Goal: Task Accomplishment & Management: Manage account settings

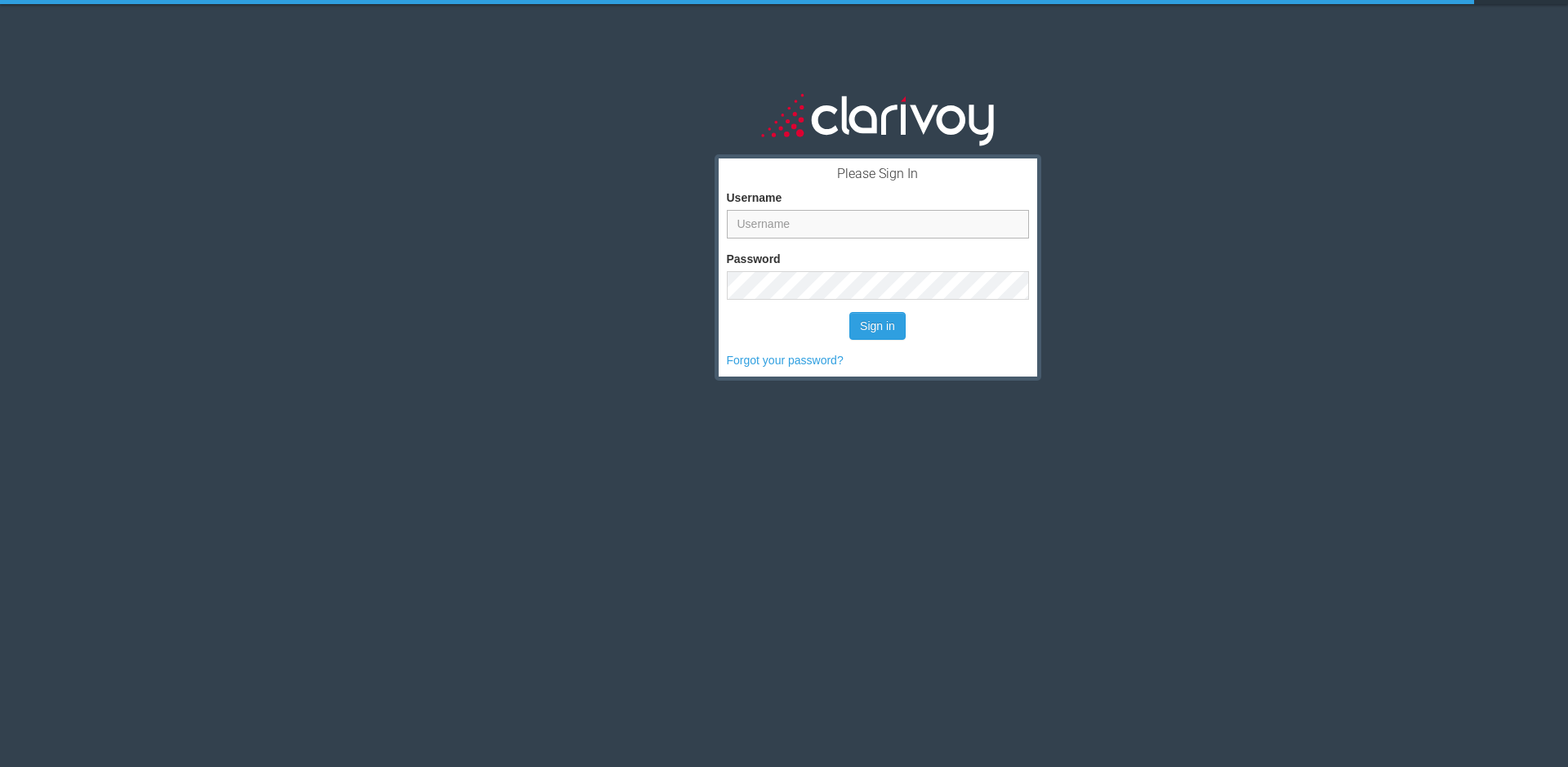
click at [793, 228] on input "Username" at bounding box center [878, 223] width 302 height 28
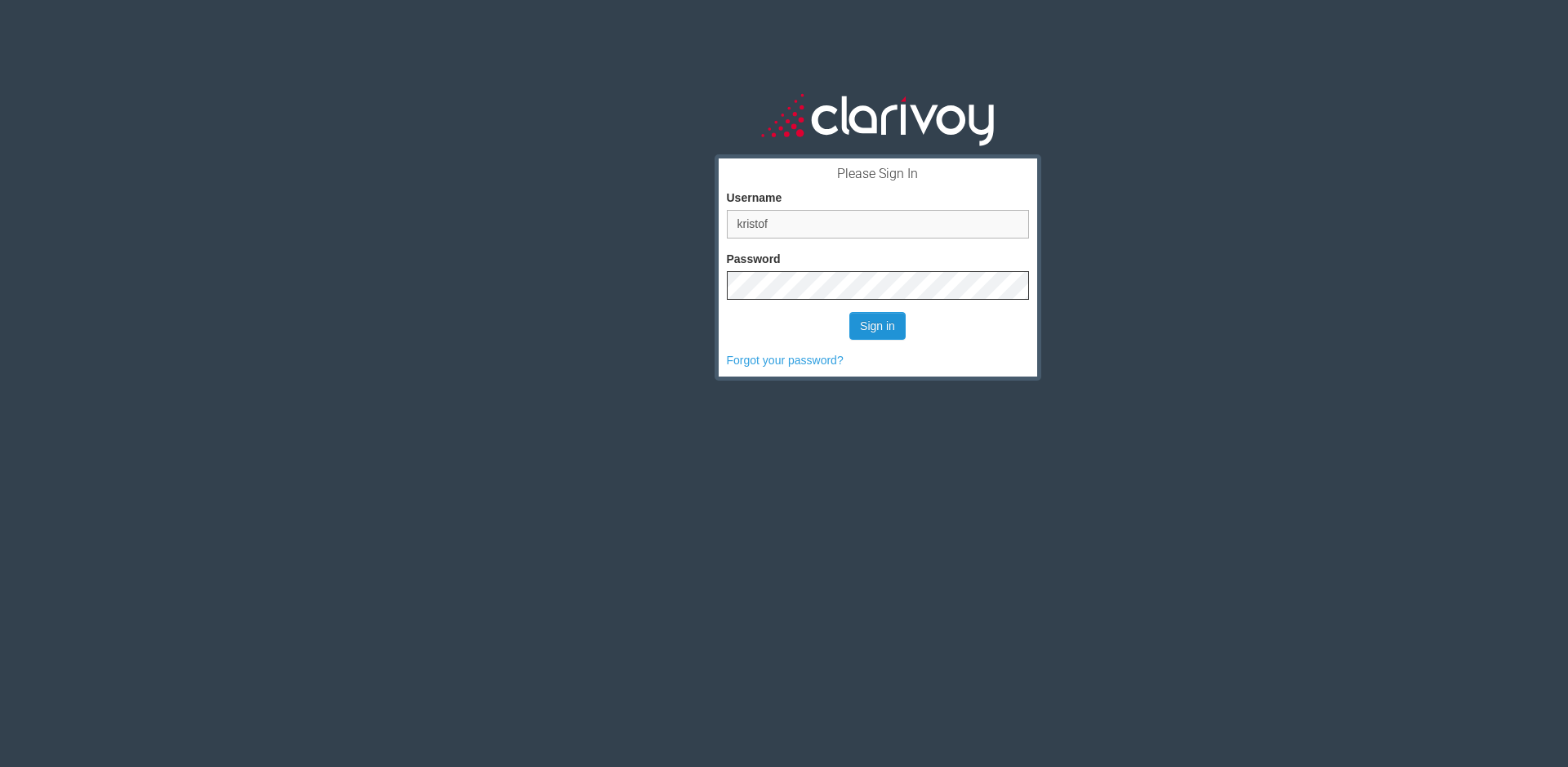
type input "kristof"
click at [866, 324] on button "Sign in" at bounding box center [878, 325] width 56 height 28
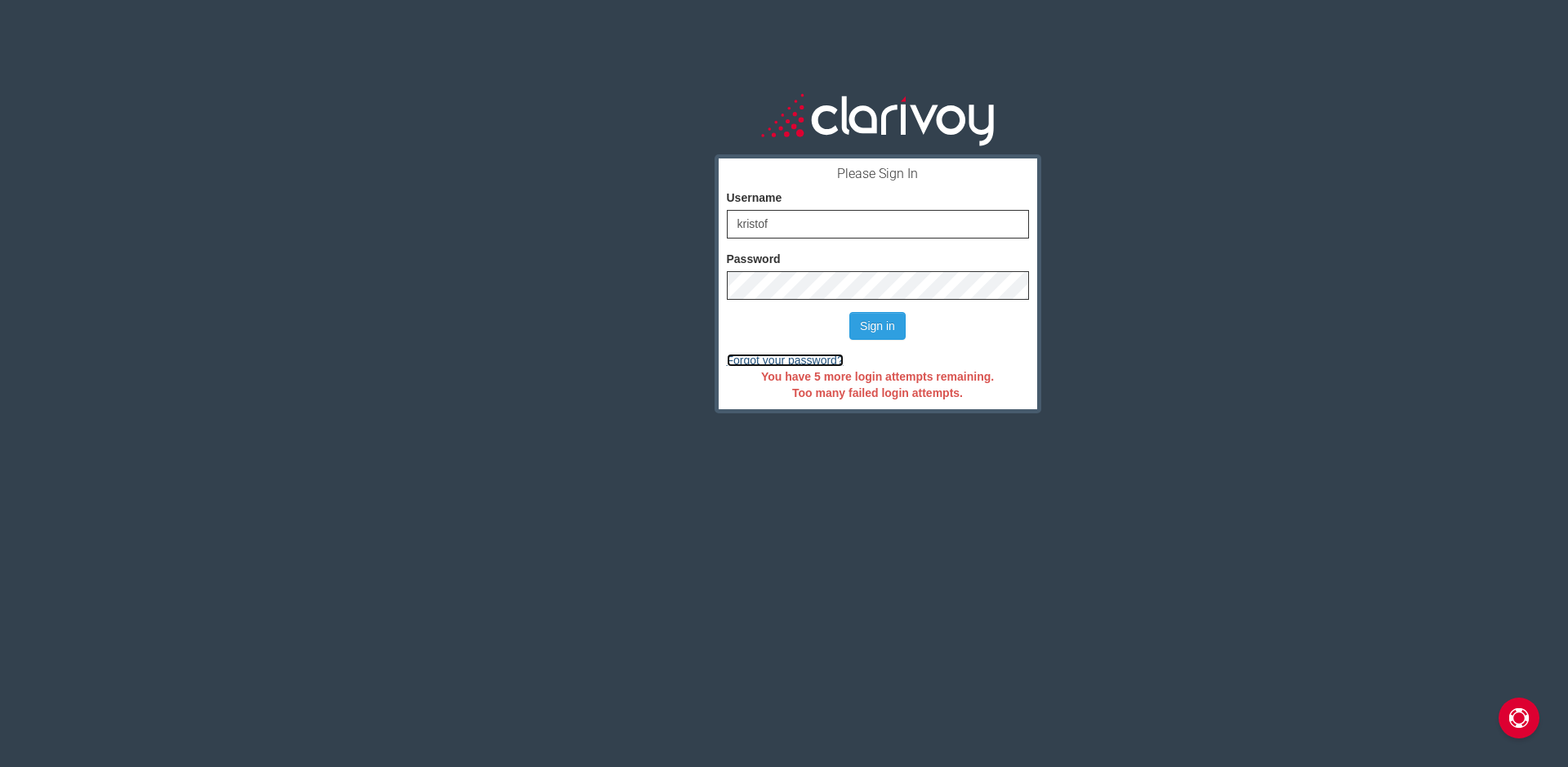
click at [803, 358] on link "Forgot your password?" at bounding box center [785, 359] width 117 height 13
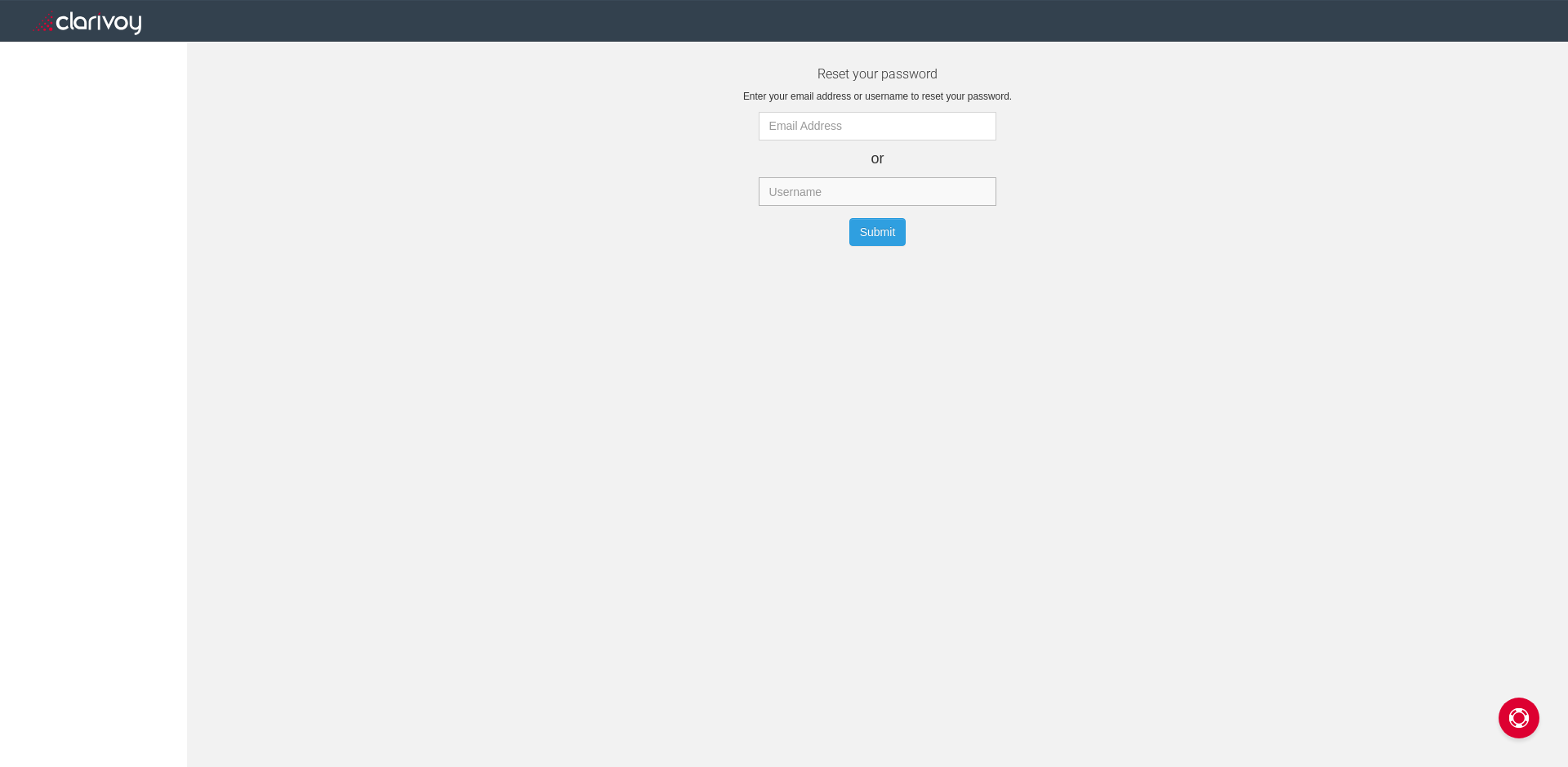
click at [839, 183] on input "text" at bounding box center [878, 191] width 239 height 28
type input "kristof"
click at [885, 237] on button "Submit" at bounding box center [878, 232] width 57 height 28
click at [779, 191] on input "text" at bounding box center [878, 191] width 239 height 28
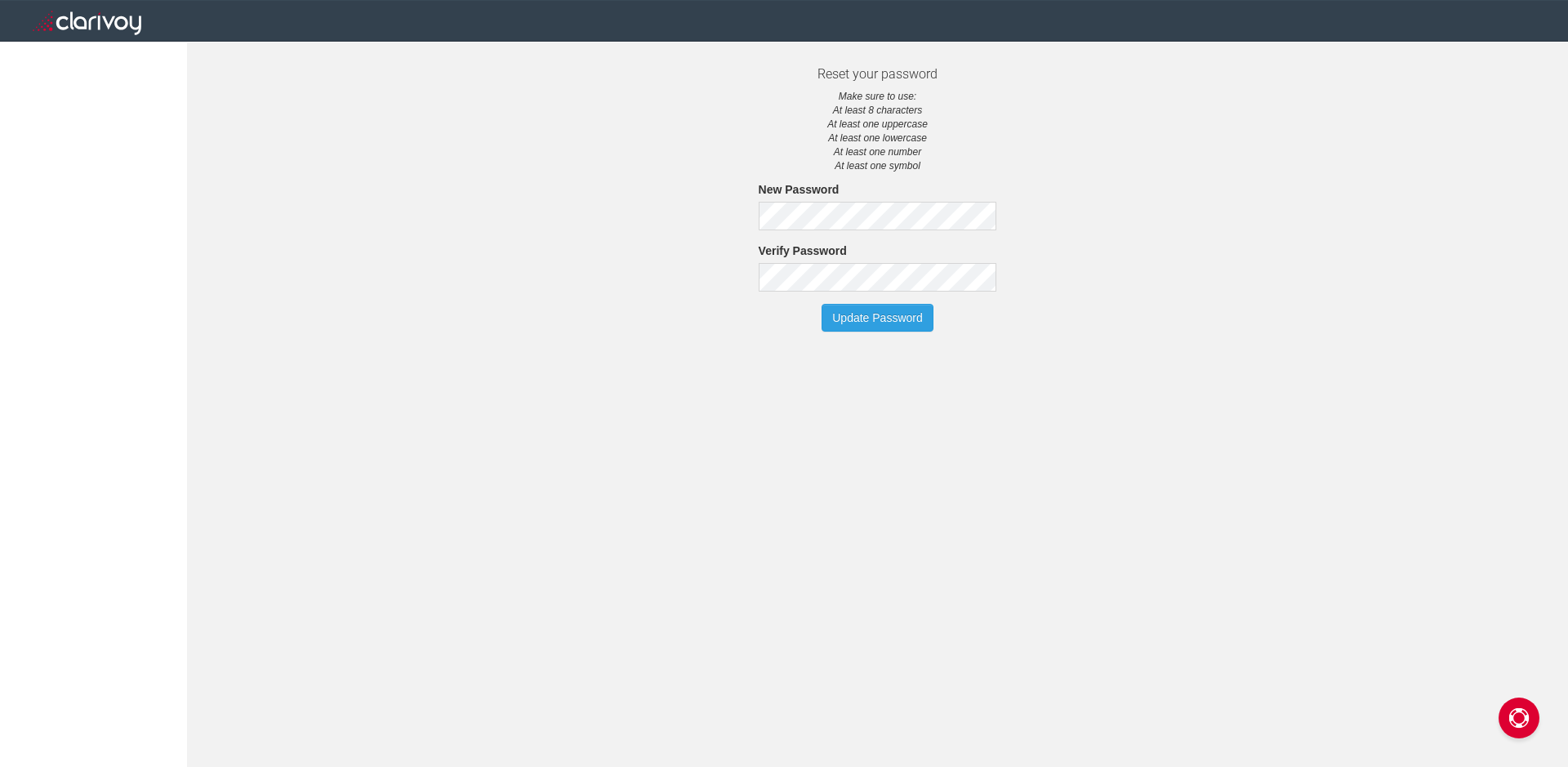
click at [582, 192] on section "Reset your password Make sure to use: At least 8 characters At least one upperc…" at bounding box center [878, 205] width 1381 height 277
drag, startPoint x: 681, startPoint y: 264, endPoint x: 749, endPoint y: 275, distance: 68.9
click at [682, 264] on section "Reset your password Make sure to use: At least 8 characters At least one upperc…" at bounding box center [878, 205] width 1381 height 277
click at [884, 331] on button "Update Password" at bounding box center [877, 317] width 112 height 28
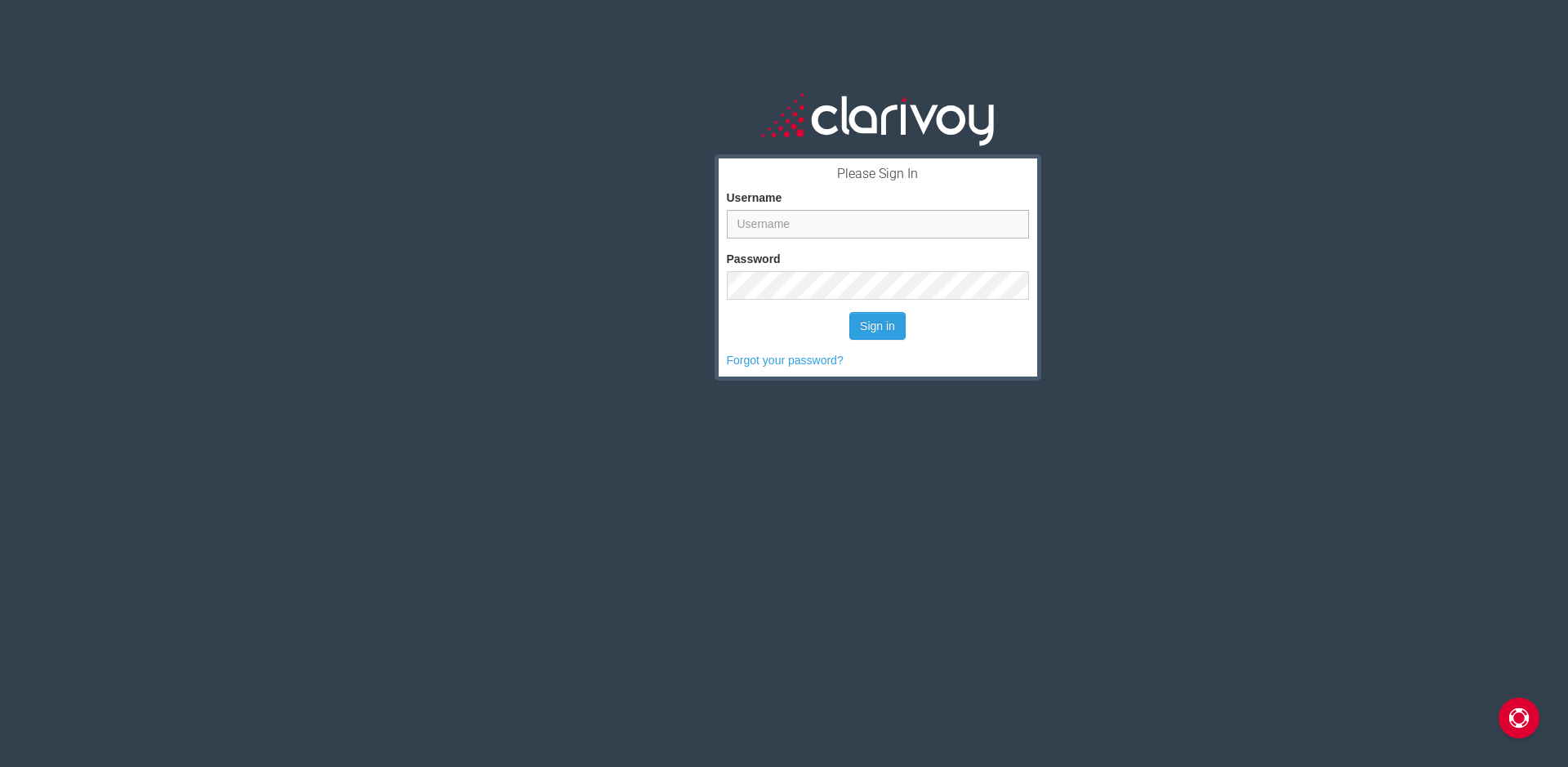
click at [799, 231] on input "Username" at bounding box center [878, 223] width 302 height 28
type input "kristof"
click at [874, 331] on button "Sign in" at bounding box center [878, 325] width 56 height 28
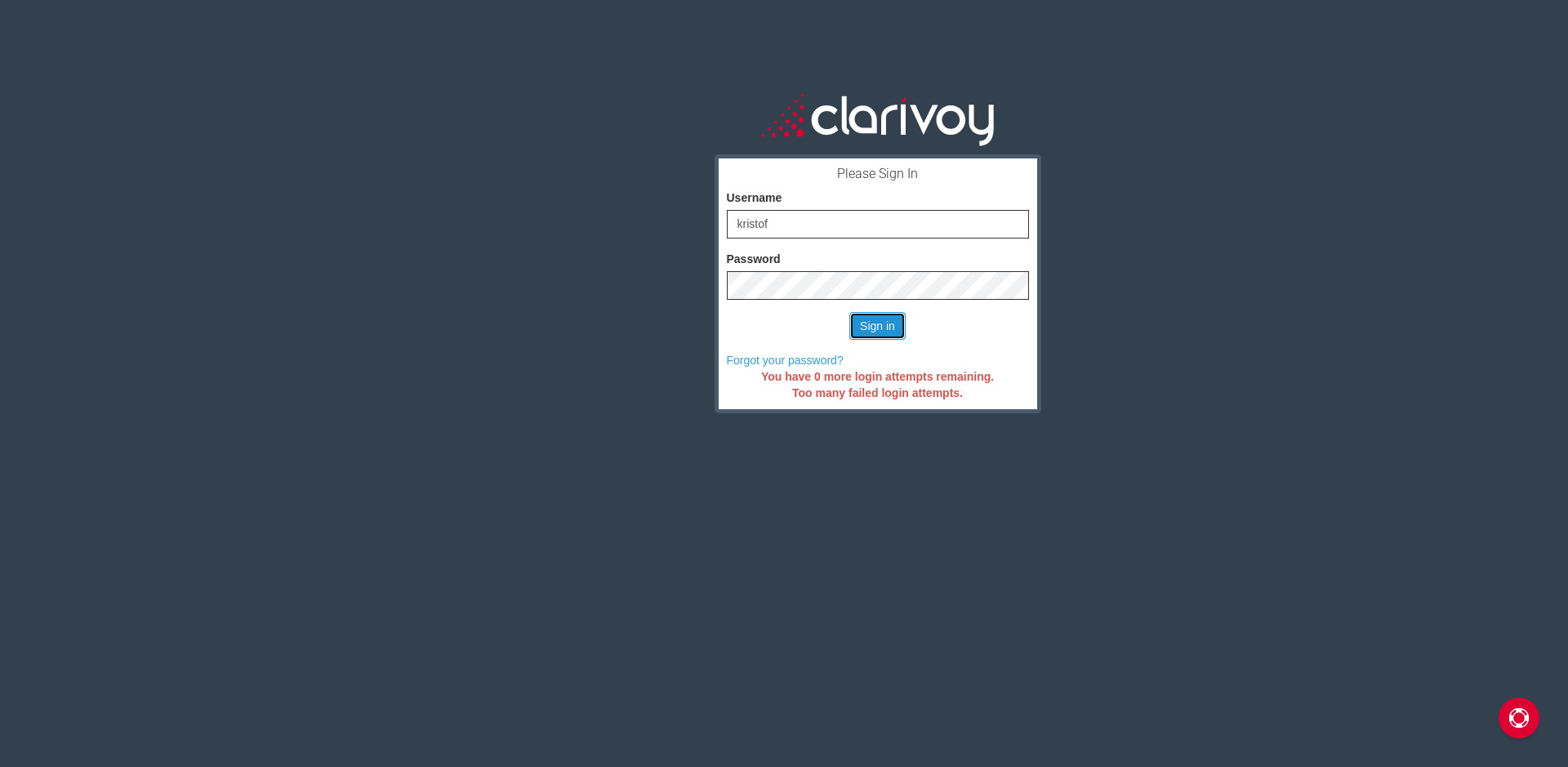
click at [884, 324] on button "Sign in" at bounding box center [878, 325] width 56 height 28
click at [871, 329] on button "Sign in" at bounding box center [878, 325] width 56 height 28
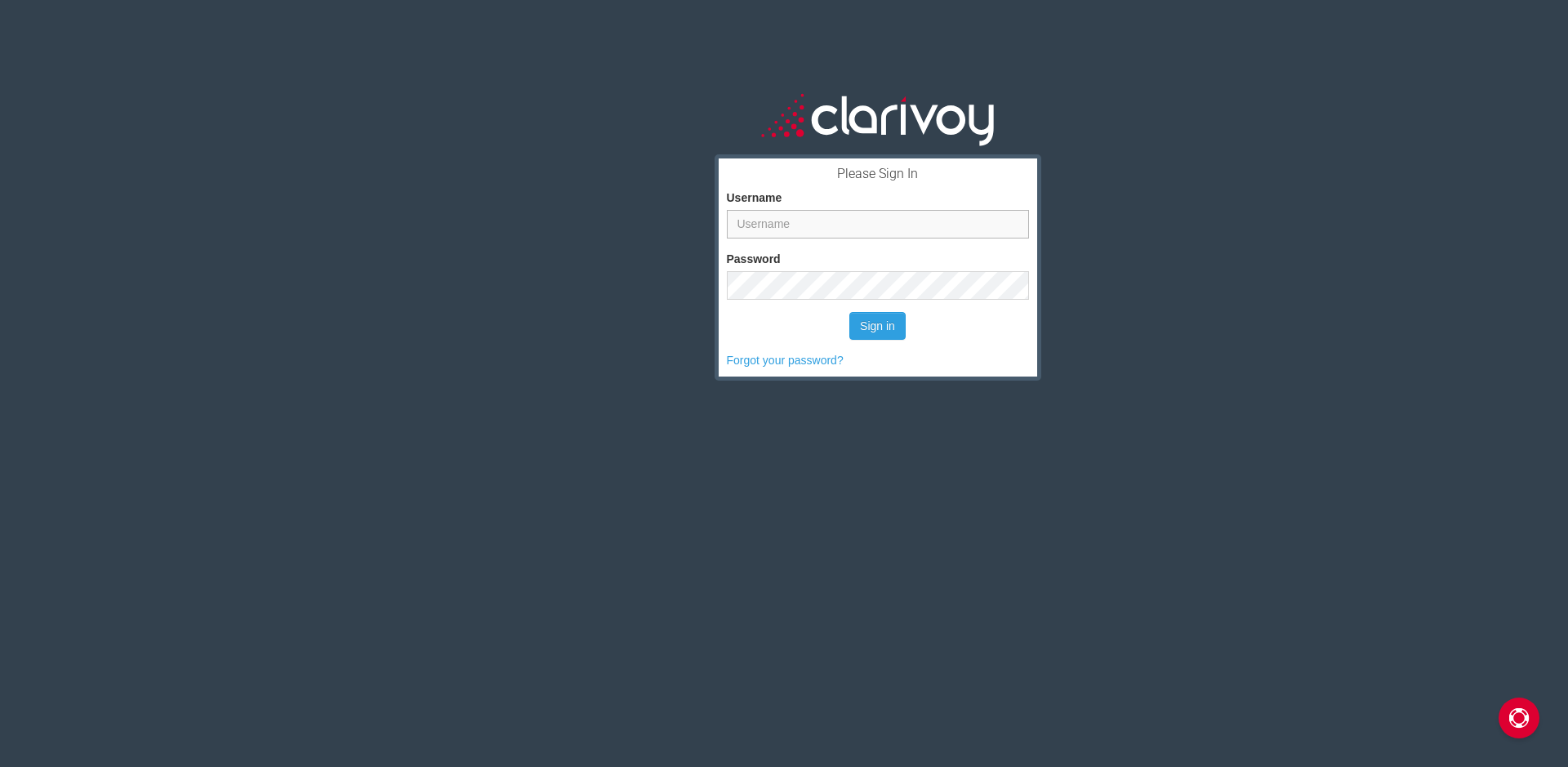
click at [782, 214] on input "Username" at bounding box center [878, 223] width 302 height 28
type input "kristof"
click at [886, 339] on button "Sign in" at bounding box center [878, 325] width 56 height 28
click at [819, 225] on input "Username" at bounding box center [878, 223] width 302 height 28
type input "kristof"
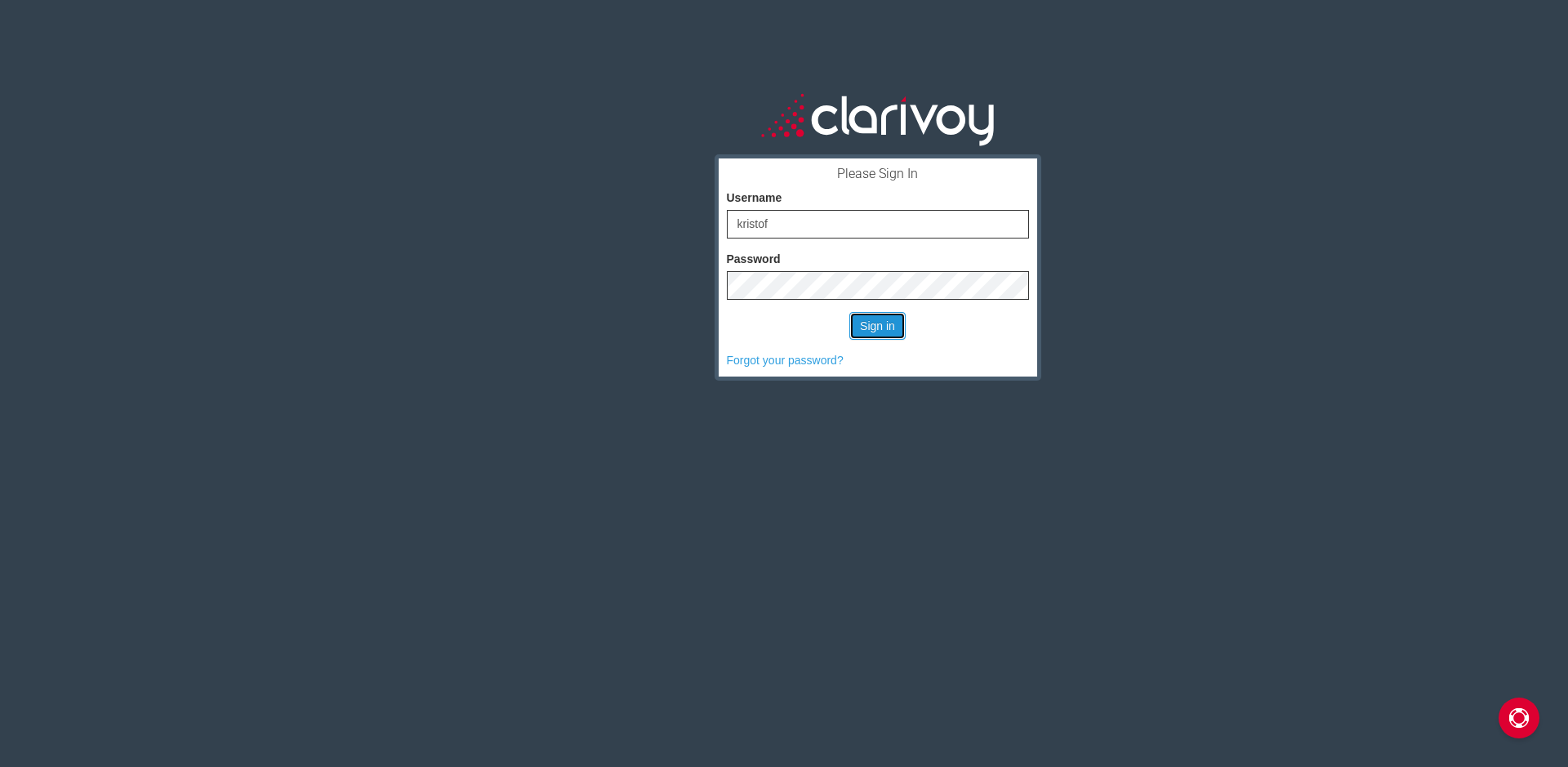
click at [873, 320] on button "Sign in" at bounding box center [878, 325] width 56 height 28
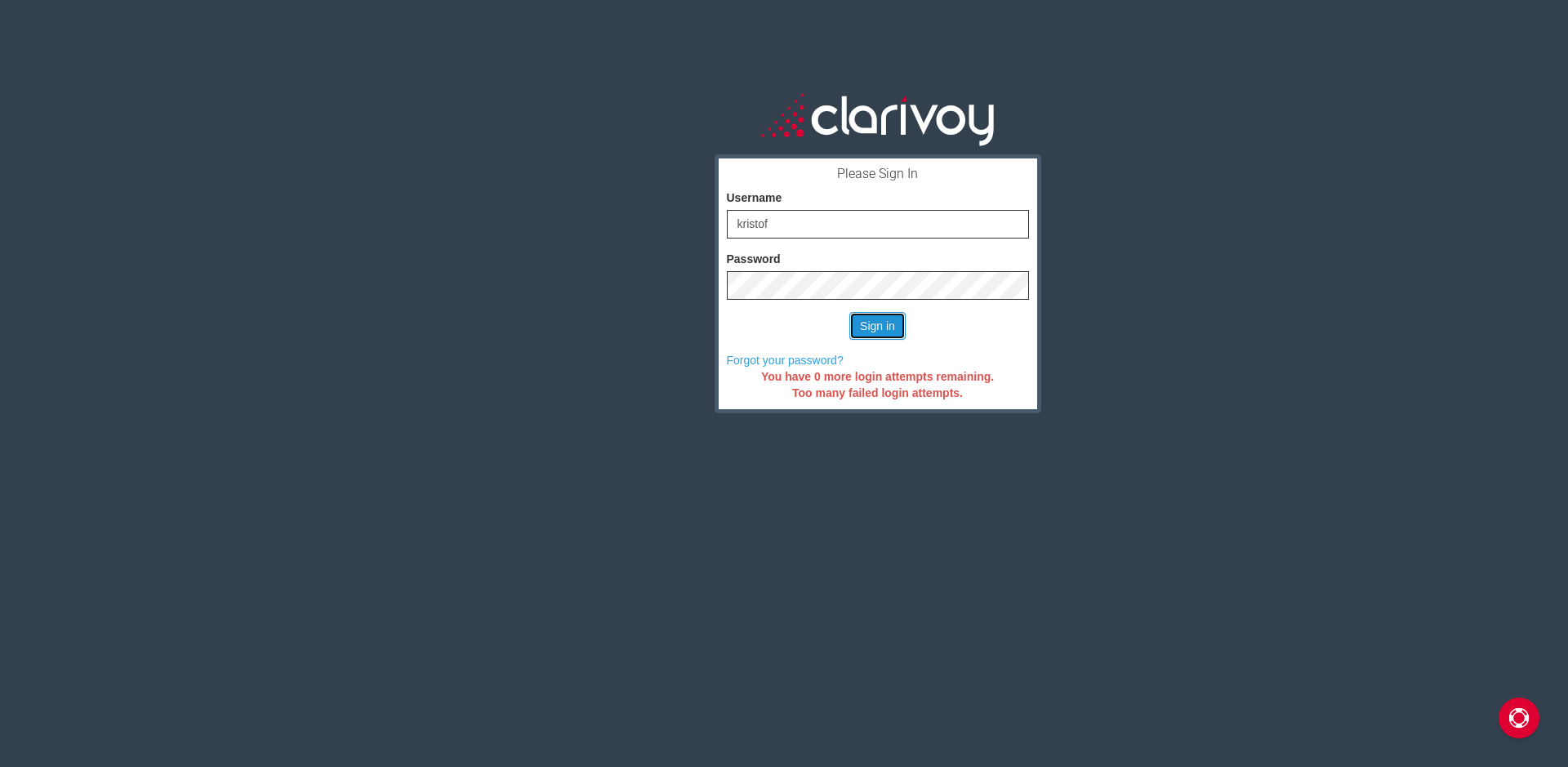
click at [876, 326] on button "Sign in" at bounding box center [878, 325] width 56 height 28
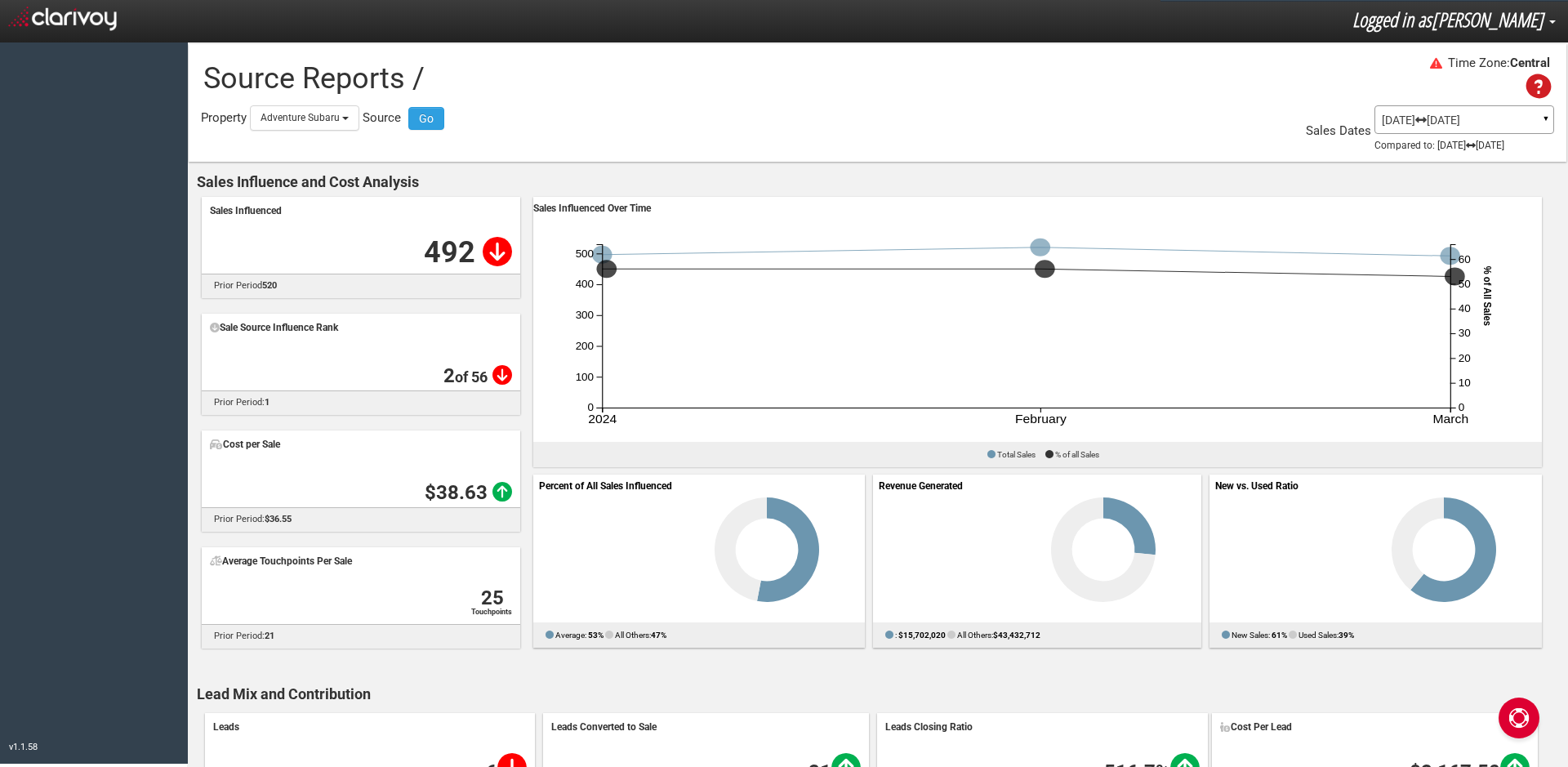
click at [1431, 27] on span "Logged in as" at bounding box center [1392, 19] width 80 height 27
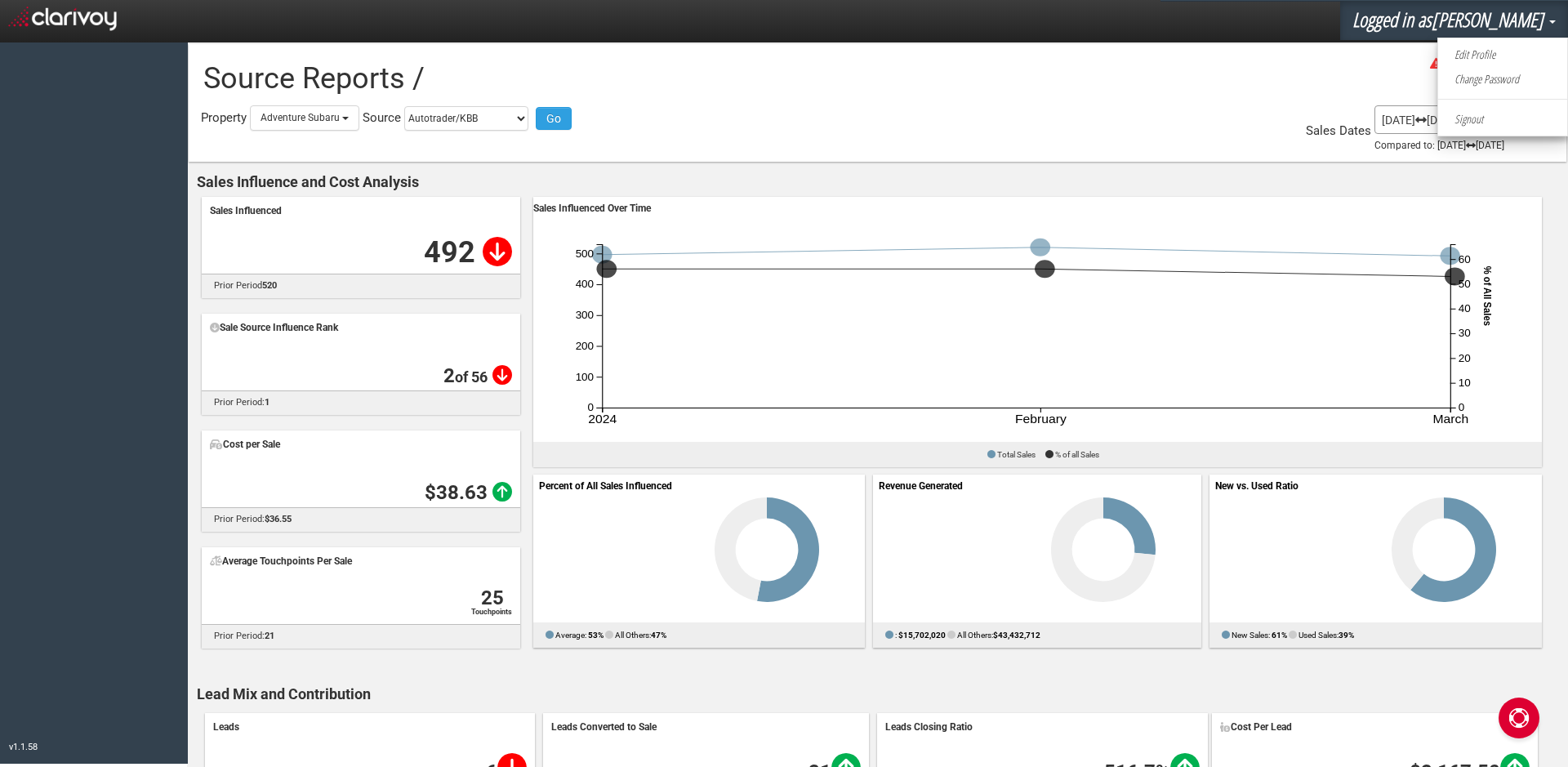
drag, startPoint x: 1264, startPoint y: 87, endPoint x: 1224, endPoint y: 89, distance: 40.0
click at [1262, 86] on div "Time Zone: Central" at bounding box center [877, 79] width 1378 height 53
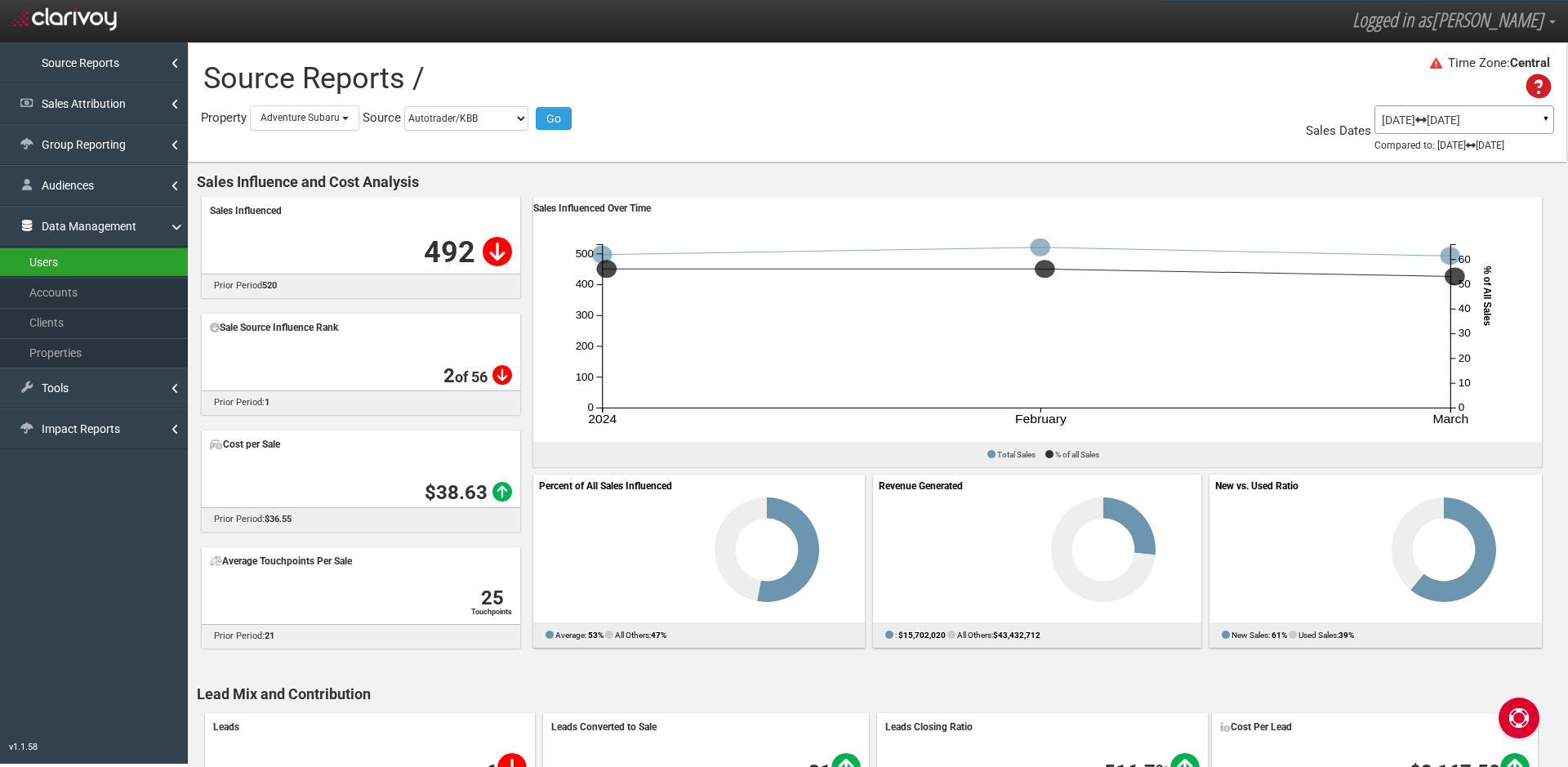
click at [81, 269] on link "Users" at bounding box center [93, 262] width 187 height 29
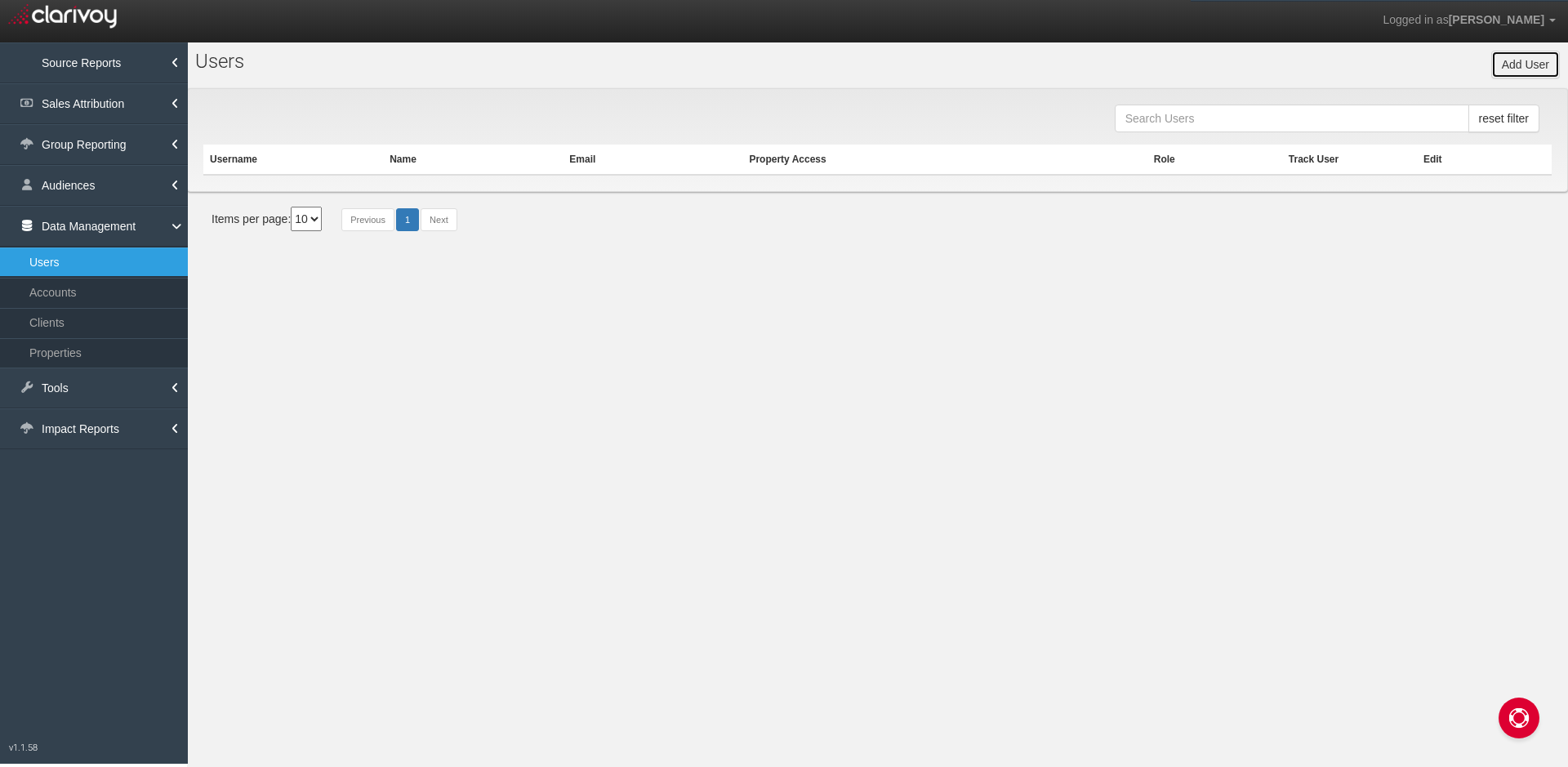
click at [1508, 57] on button "Add User" at bounding box center [1525, 64] width 69 height 28
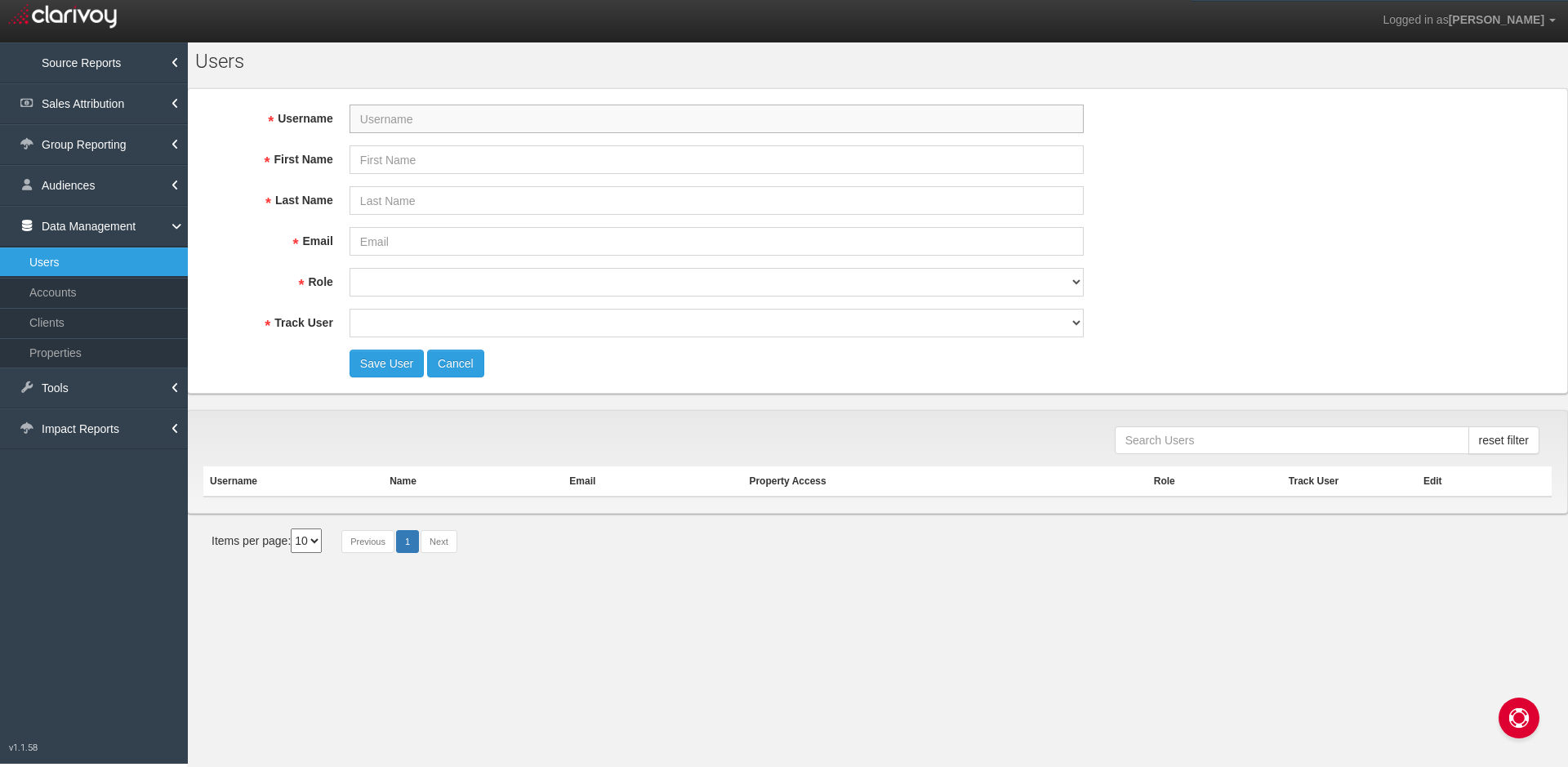
click at [456, 116] on input "Username" at bounding box center [717, 118] width 734 height 28
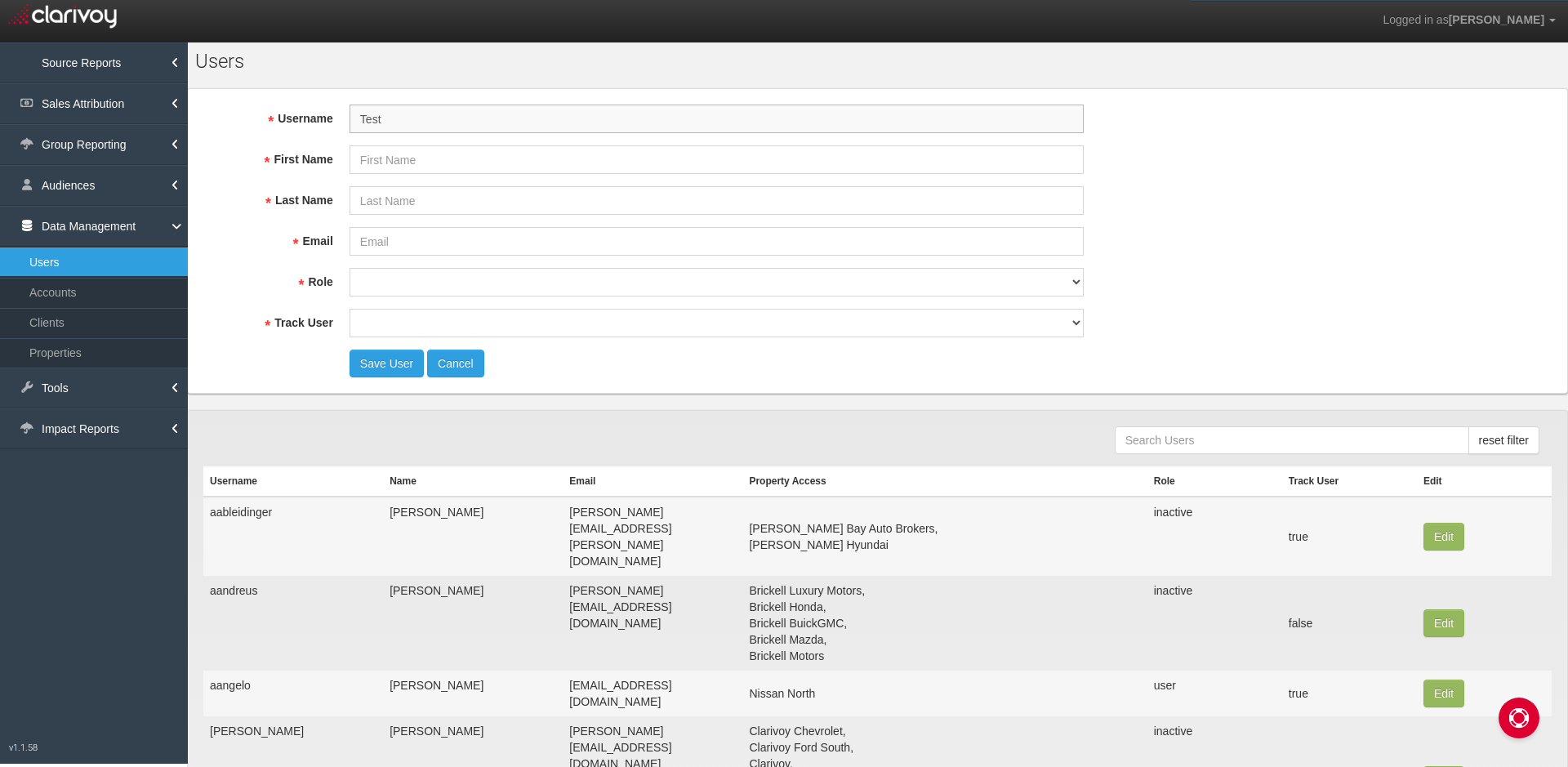
type input "Test"
click at [1112, 151] on fieldset "Username Test First Name Last Name Email Role super user thirdpartyuser demo in…" at bounding box center [877, 241] width 1349 height 273
click at [1015, 156] on input "First Name" at bounding box center [717, 159] width 734 height 28
type input "User"
click at [614, 199] on input "Last Name" at bounding box center [717, 200] width 734 height 28
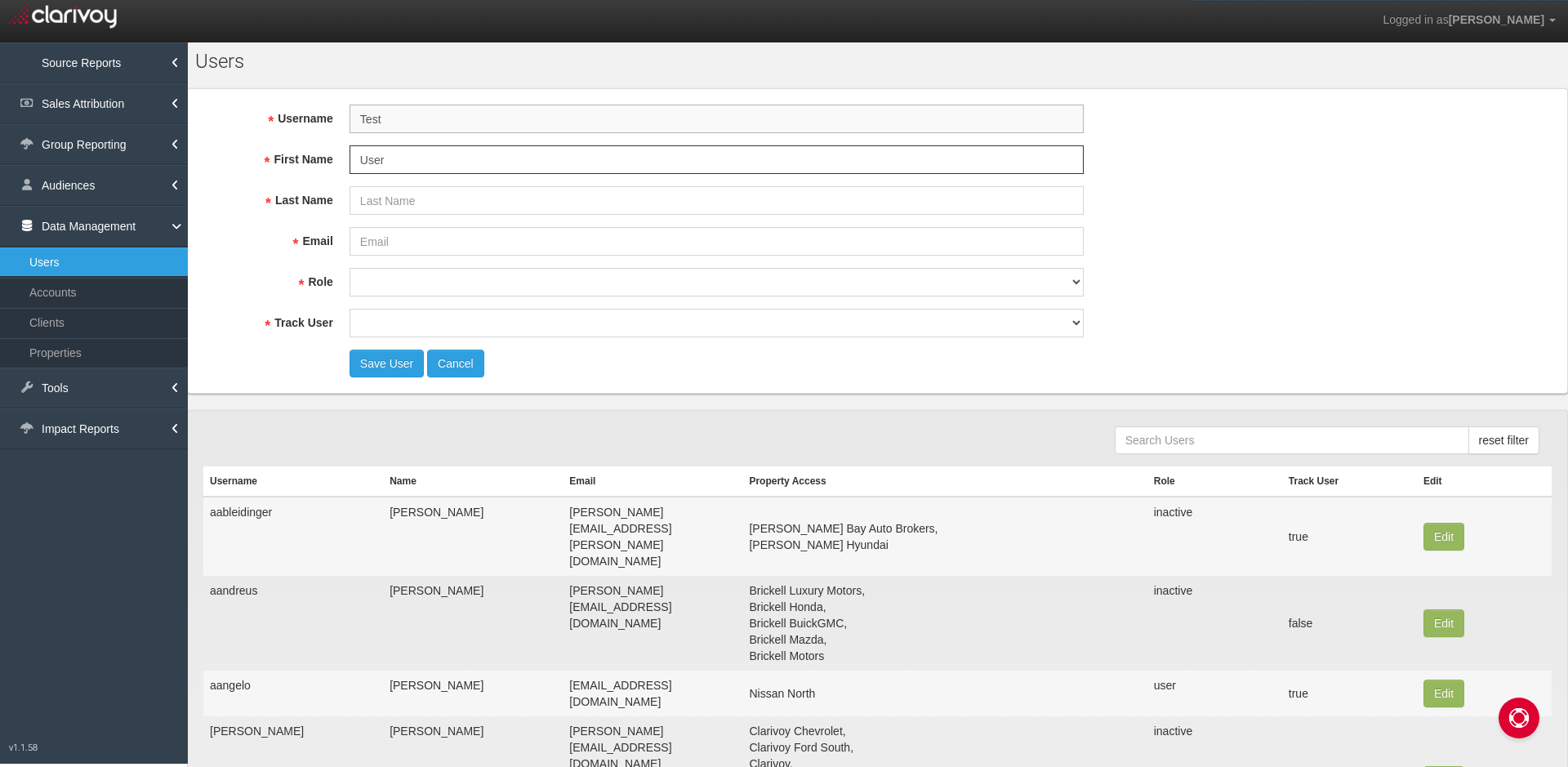
click at [573, 133] on input "Test" at bounding box center [717, 118] width 734 height 28
click at [563, 193] on input "Last Name" at bounding box center [717, 200] width 734 height 28
click at [547, 126] on input "dashboard-test-user" at bounding box center [717, 118] width 734 height 28
type input "DashboardTest-roleUser"
click at [544, 146] on form "Username DashboardTest-roleUser First Name User Last Name Email Role super user…" at bounding box center [641, 241] width 876 height 273
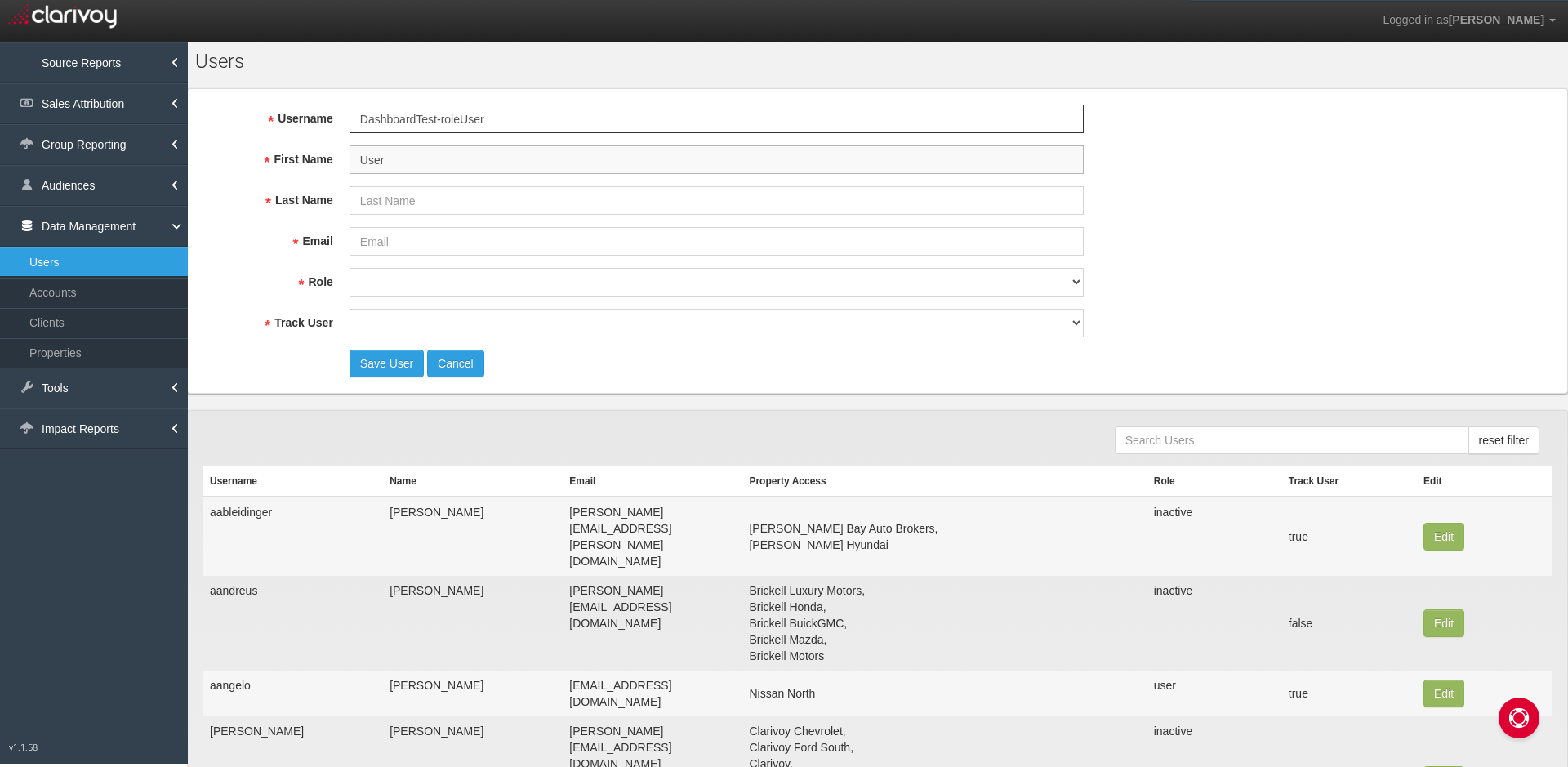
click at [551, 158] on input "User" at bounding box center [717, 159] width 734 height 28
click at [403, 210] on input "Last Name" at bounding box center [717, 200] width 734 height 28
drag, startPoint x: 414, startPoint y: 167, endPoint x: 290, endPoint y: 157, distance: 124.4
click at [350, 157] on input "User" at bounding box center [717, 159] width 734 height 28
type input "Test"
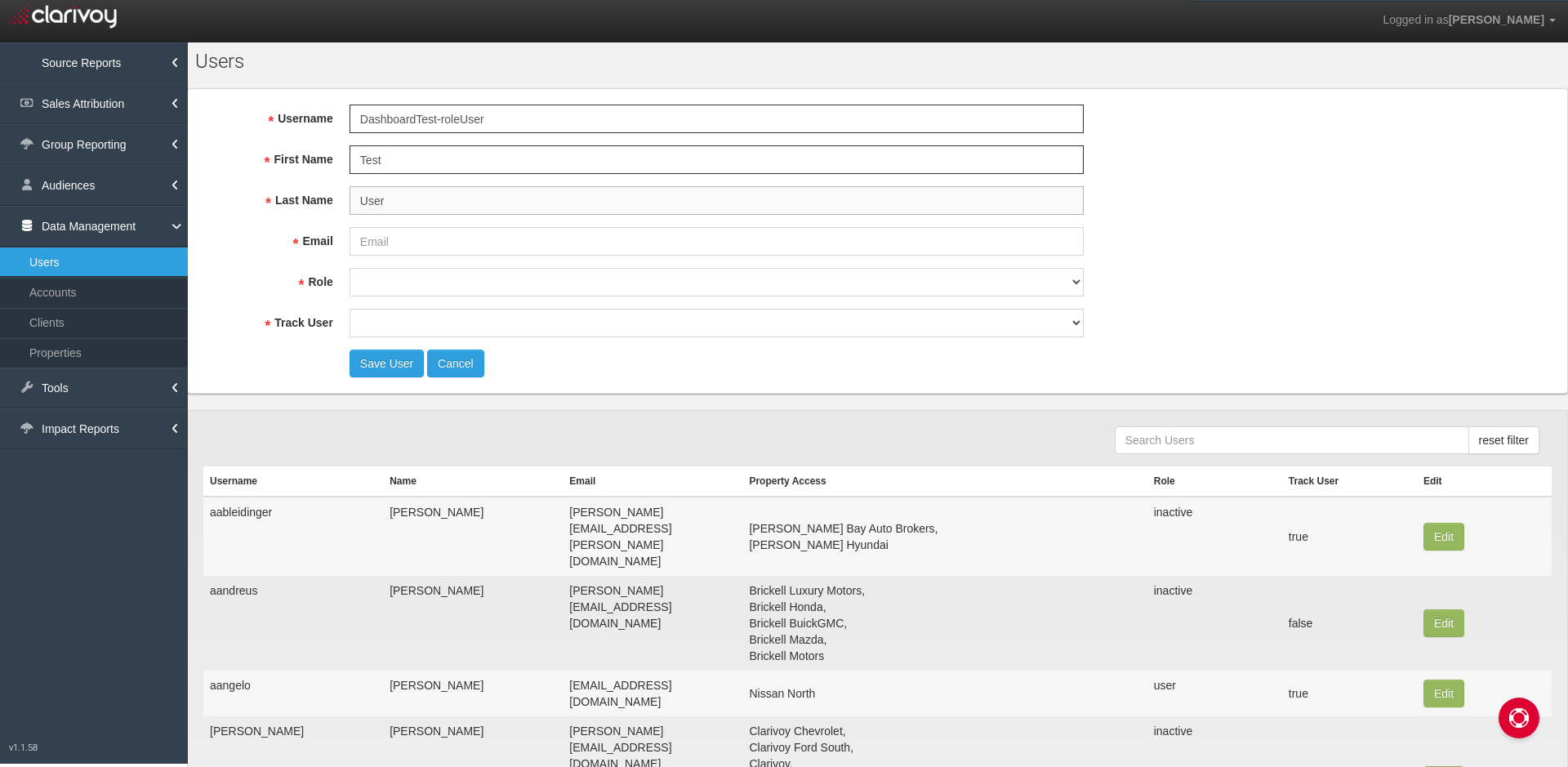
type input "User"
click at [451, 163] on input "Test" at bounding box center [717, 159] width 734 height 28
type input "TestUser"
drag, startPoint x: 417, startPoint y: 227, endPoint x: 411, endPoint y: 212, distance: 16.2
click at [417, 226] on form "Username DashboardTest-roleUser First Name TestUser Last Name User Email Role s…" at bounding box center [641, 241] width 876 height 273
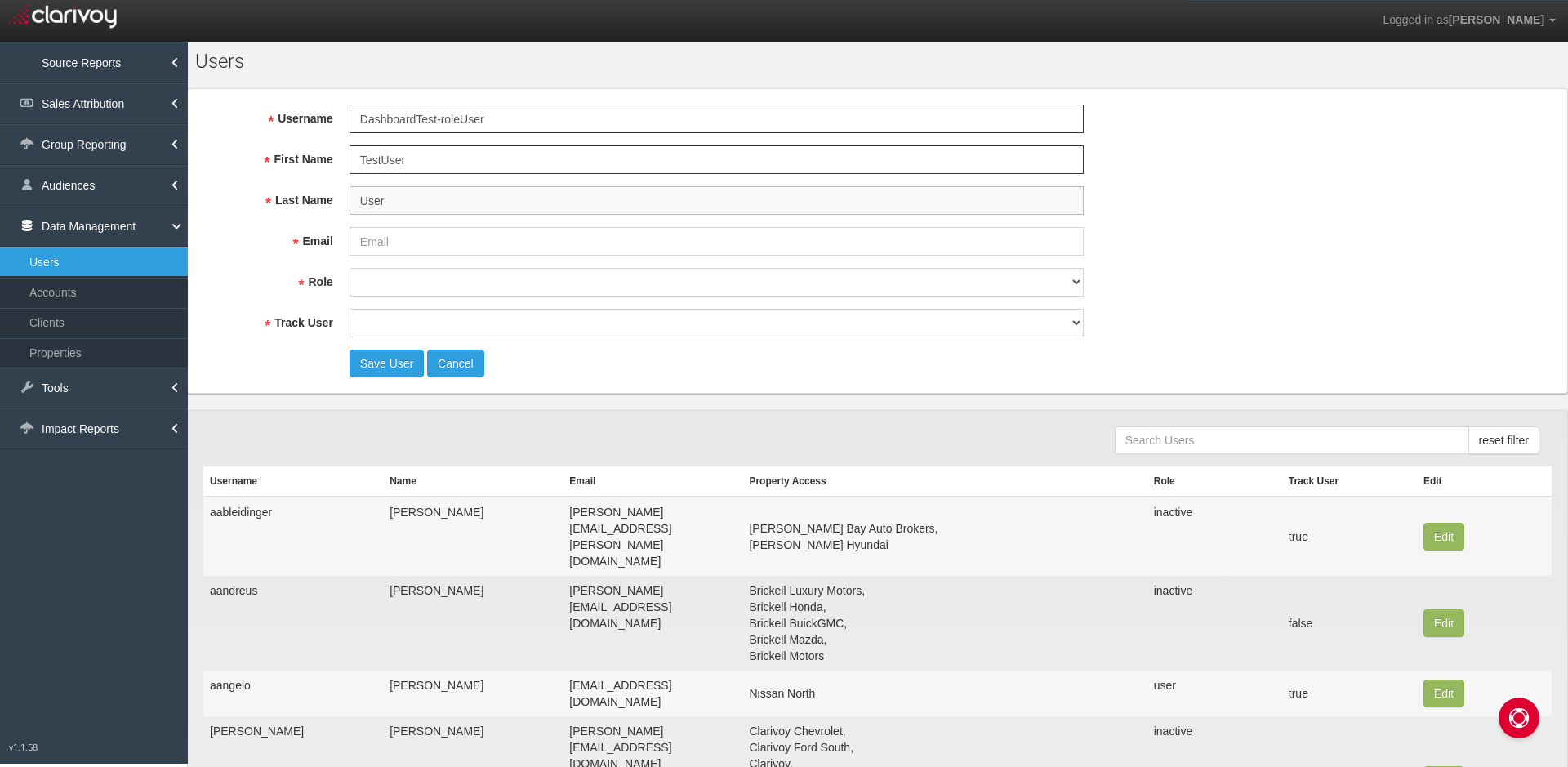
drag, startPoint x: 410, startPoint y: 208, endPoint x: 233, endPoint y: 200, distance: 177.2
click at [350, 200] on input "User" at bounding box center [717, 200] width 734 height 28
type input "RoleUser"
click at [398, 235] on input "Email" at bounding box center [717, 241] width 734 height 28
click at [517, 237] on input "krist" at bounding box center [717, 241] width 734 height 28
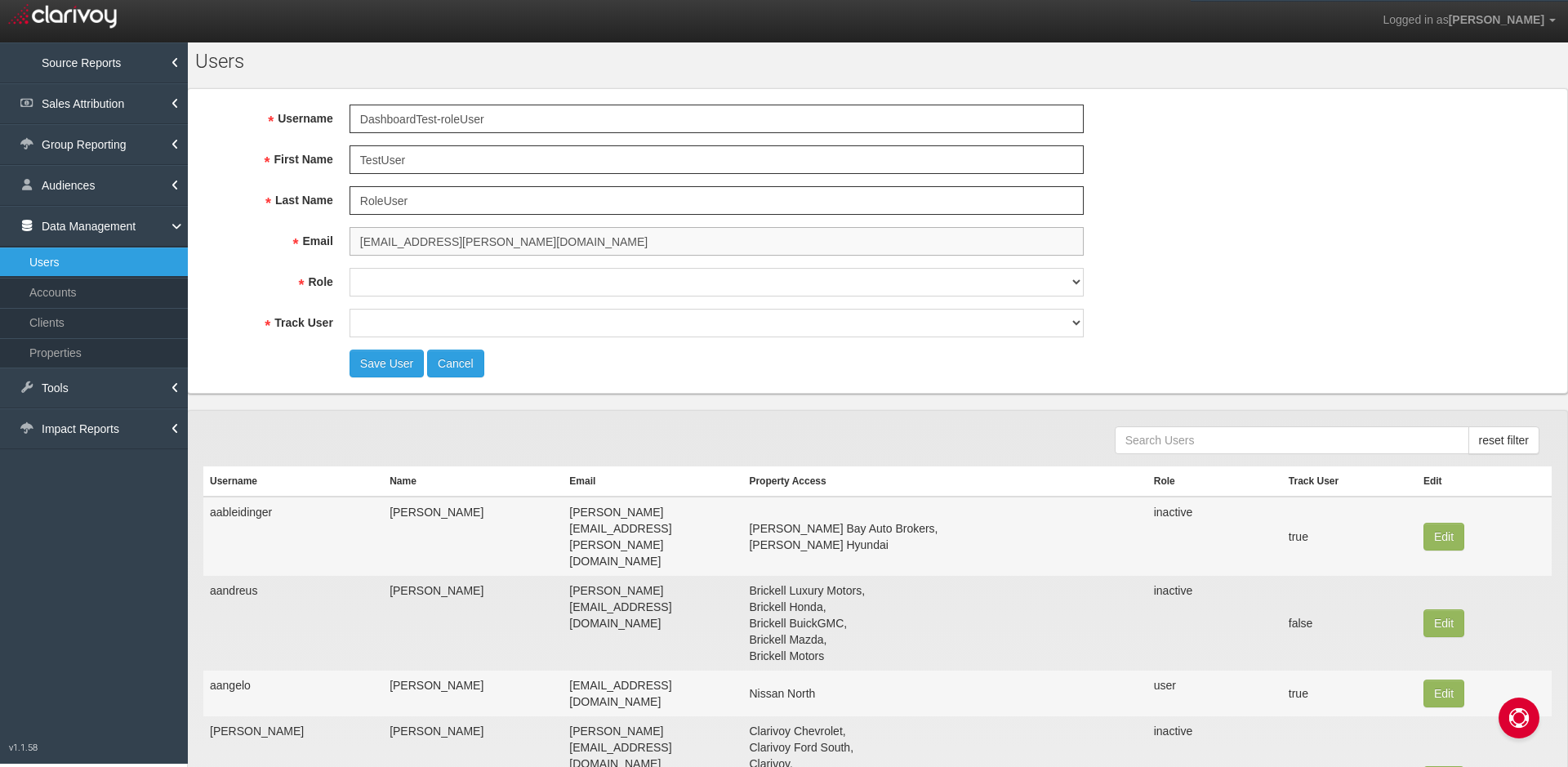
type input "kristof.farago@nixs.com"
click at [350, 268] on select "super user thirdpartyuser demo inactive upload user+upload" at bounding box center [717, 282] width 734 height 28
select select "user"
click option "user" at bounding box center [0, 0] width 0 height 0
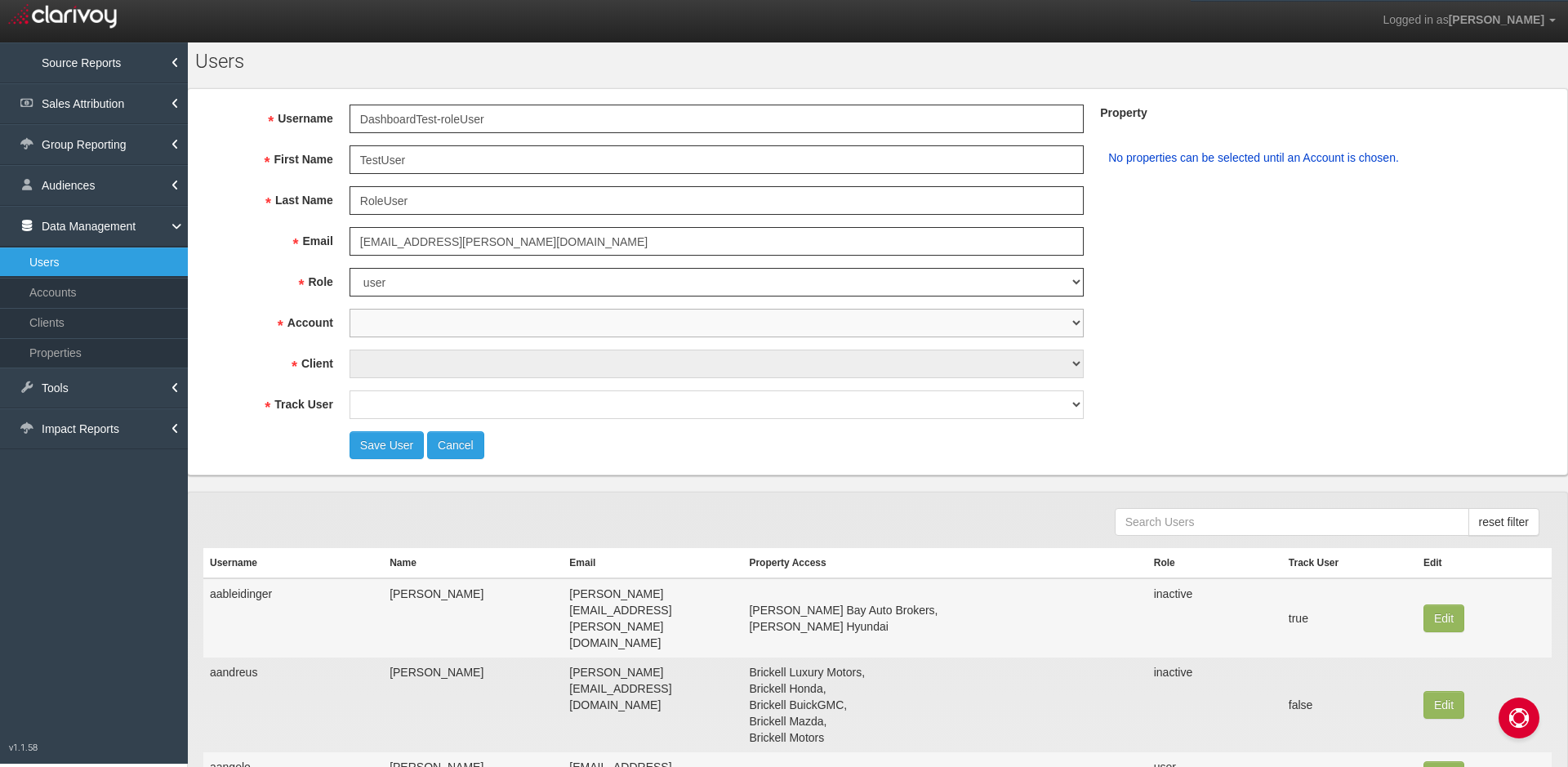
select select "object:3474"
click option "Clarivoy" at bounding box center [0, 0] width 0 height 0
select select "object:5159"
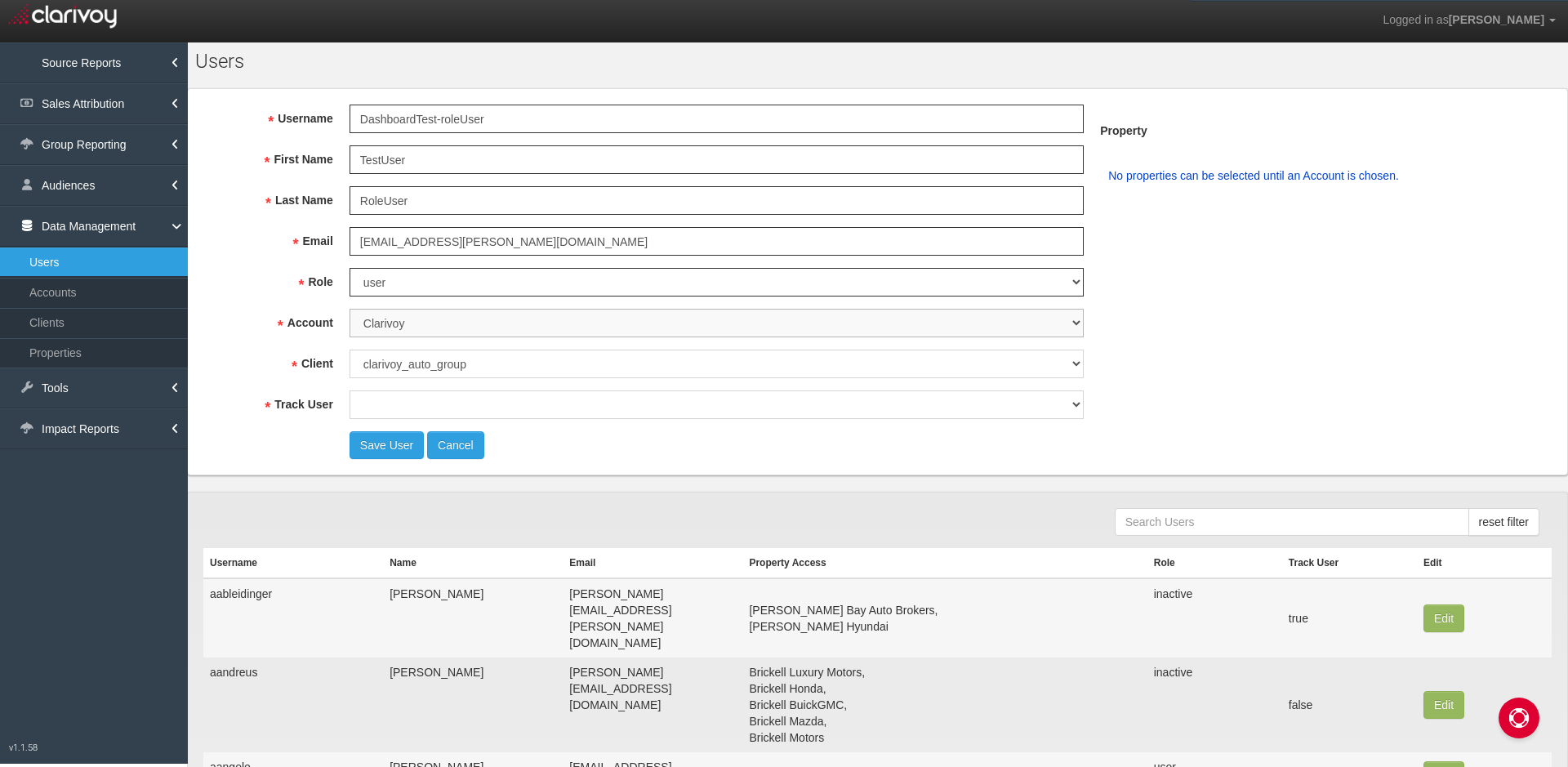
select select "object:5160"
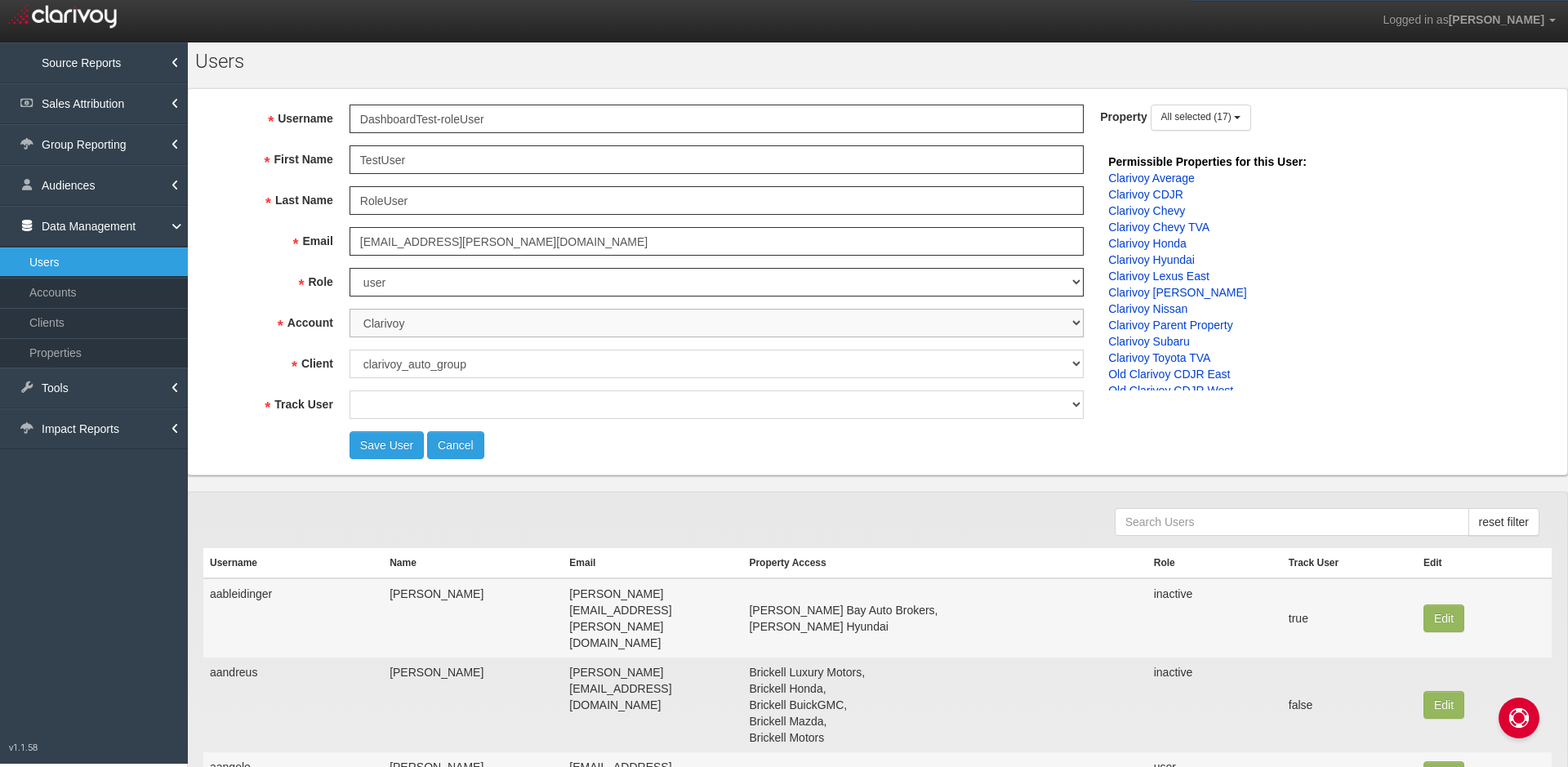
scroll to position [14, 0]
select select "false"
click option "false" at bounding box center [0, 0] width 0 height 0
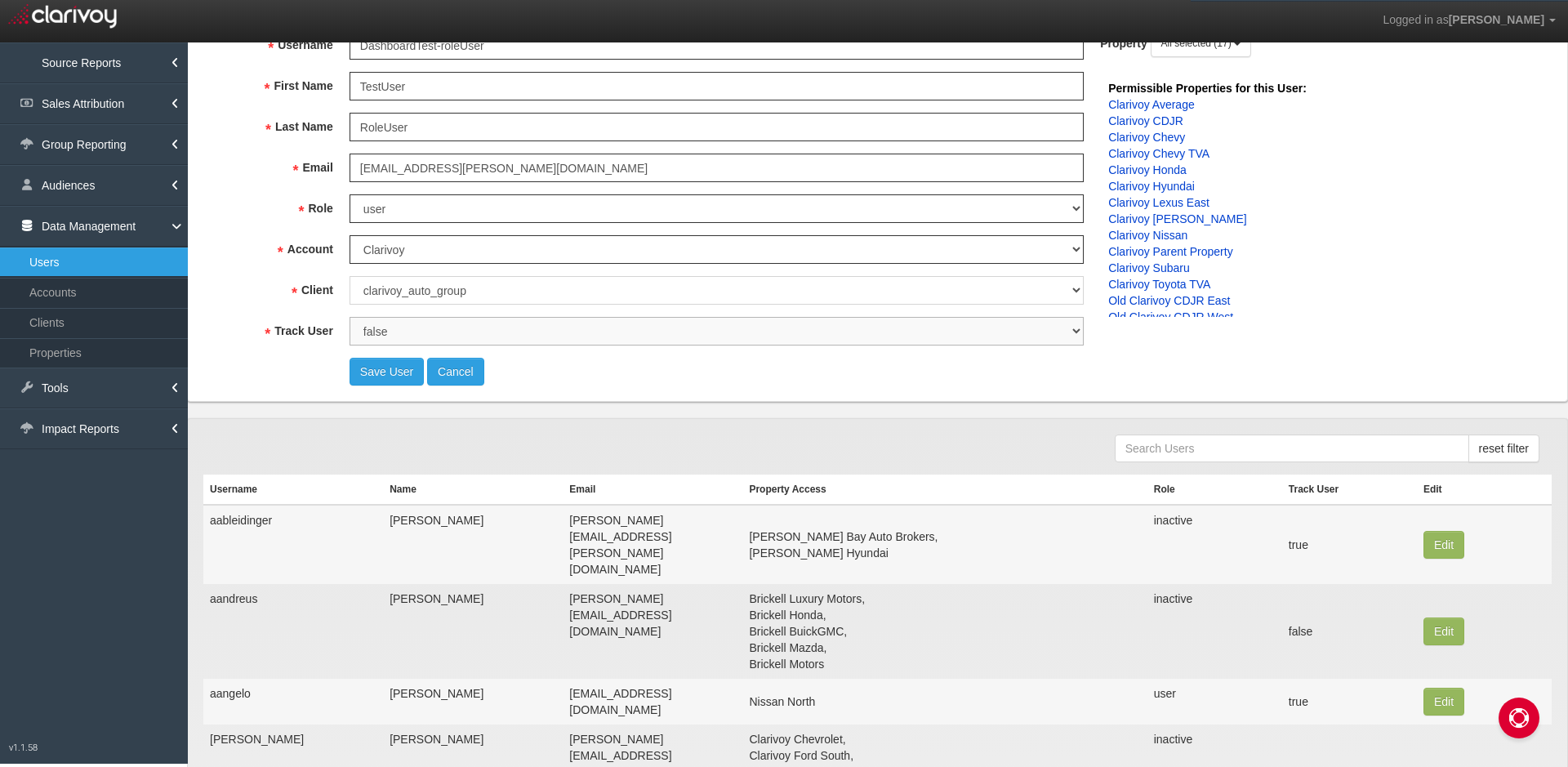
scroll to position [0, 0]
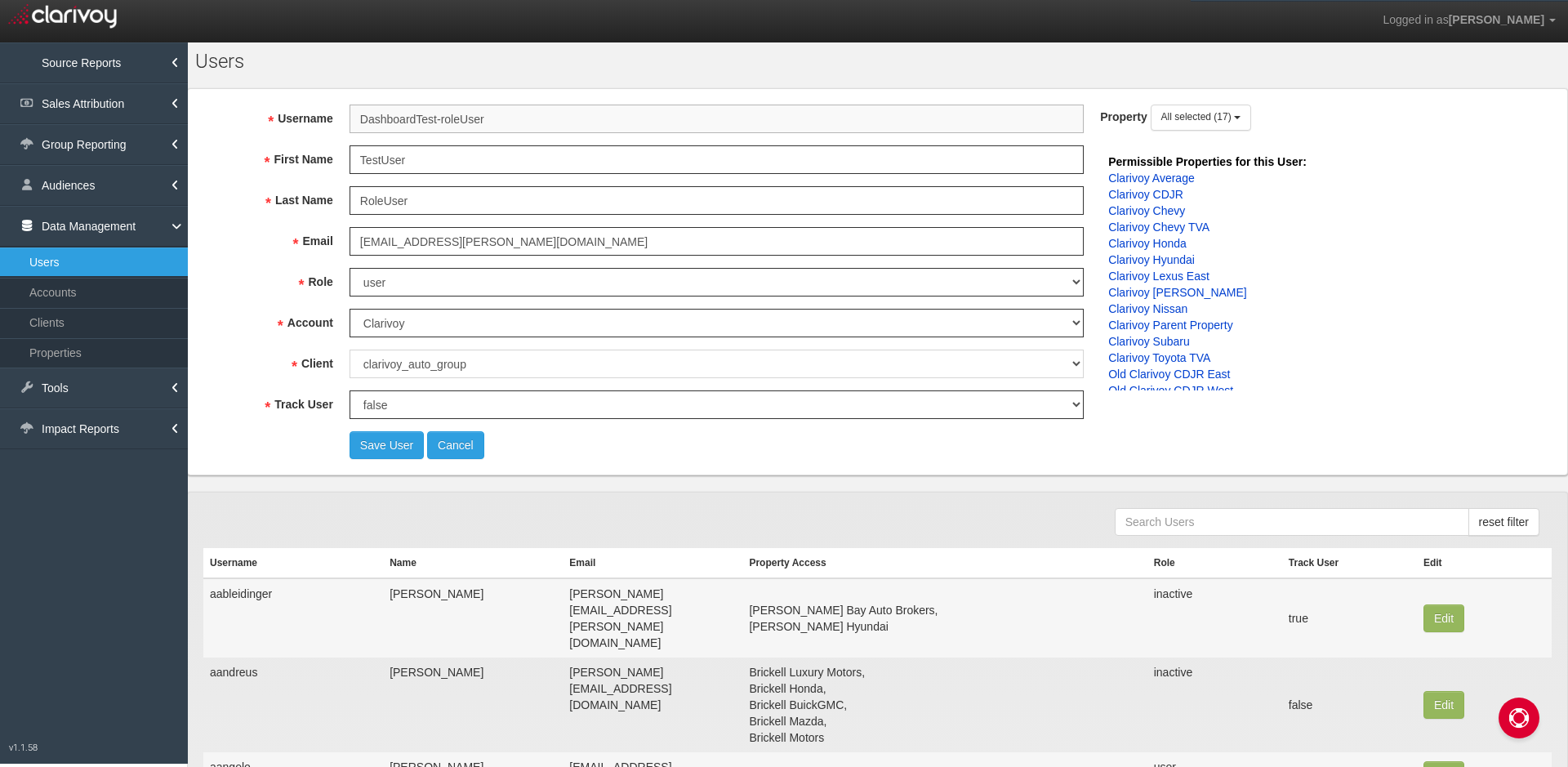
drag, startPoint x: 435, startPoint y: 112, endPoint x: 455, endPoint y: 117, distance: 20.6
click at [435, 112] on input "DashboardTest-roleUser" at bounding box center [717, 118] width 734 height 28
drag, startPoint x: 445, startPoint y: 119, endPoint x: 511, endPoint y: 131, distance: 67.1
click at [448, 119] on input "DashboardTest-roleUser" at bounding box center [717, 118] width 734 height 28
click at [537, 127] on input "DashboardTest-RoleUser" at bounding box center [717, 118] width 734 height 28
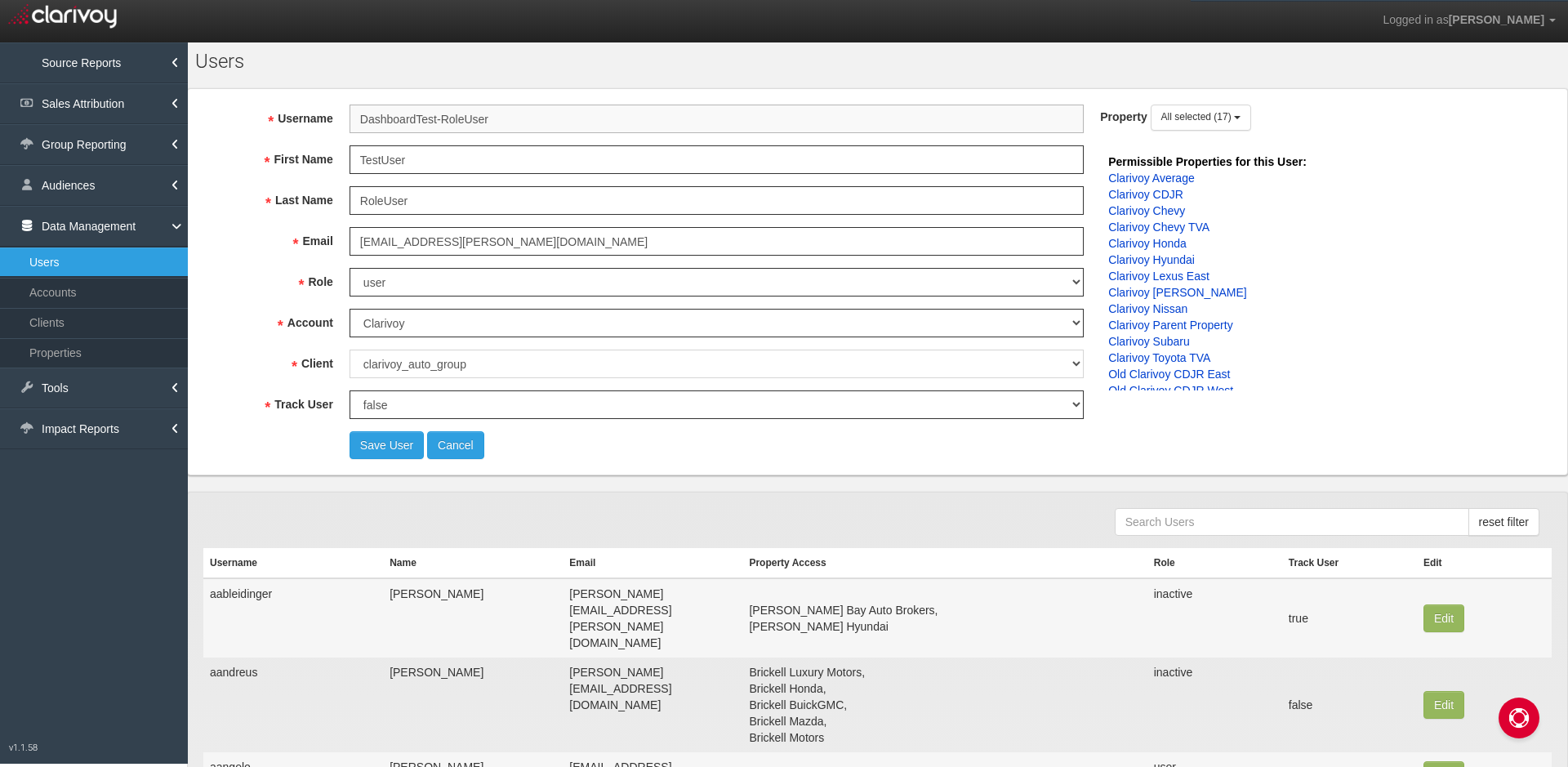
type input "DashboardTest-RoleUser"
click at [533, 145] on form "Username DashboardTest-RoleUser First Name TestUser Last Name RoleUser Email kr…" at bounding box center [641, 282] width 876 height 354
click at [528, 151] on input "TestUser" at bounding box center [717, 159] width 734 height 28
drag, startPoint x: 474, startPoint y: 162, endPoint x: 178, endPoint y: 126, distance: 298.2
click at [350, 146] on input "TestUser" at bounding box center [717, 159] width 734 height 28
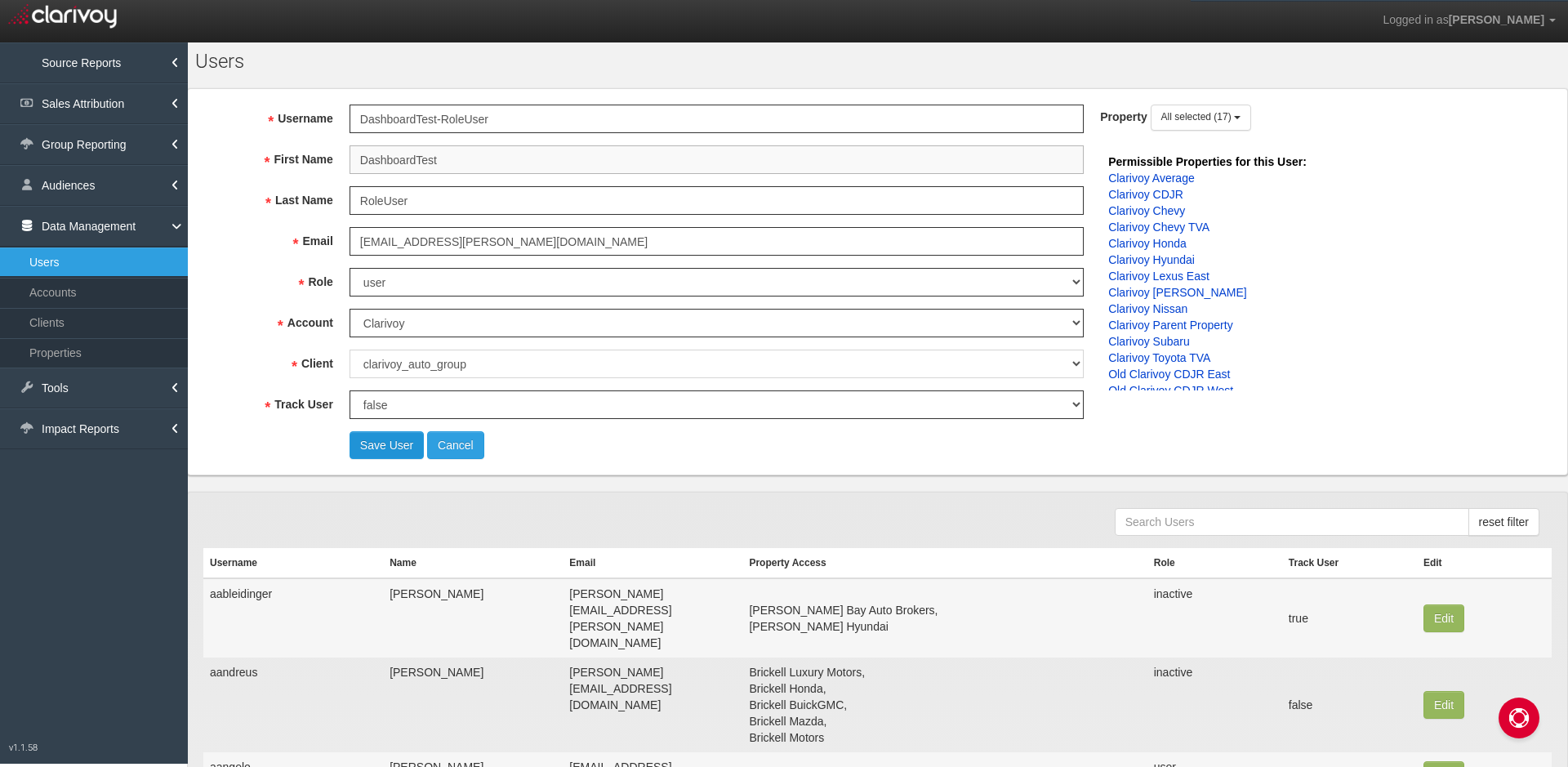
type input "DashboardTest"
click at [389, 449] on button "Save User" at bounding box center [386, 445] width 75 height 28
select select "? undefined:undefined ?"
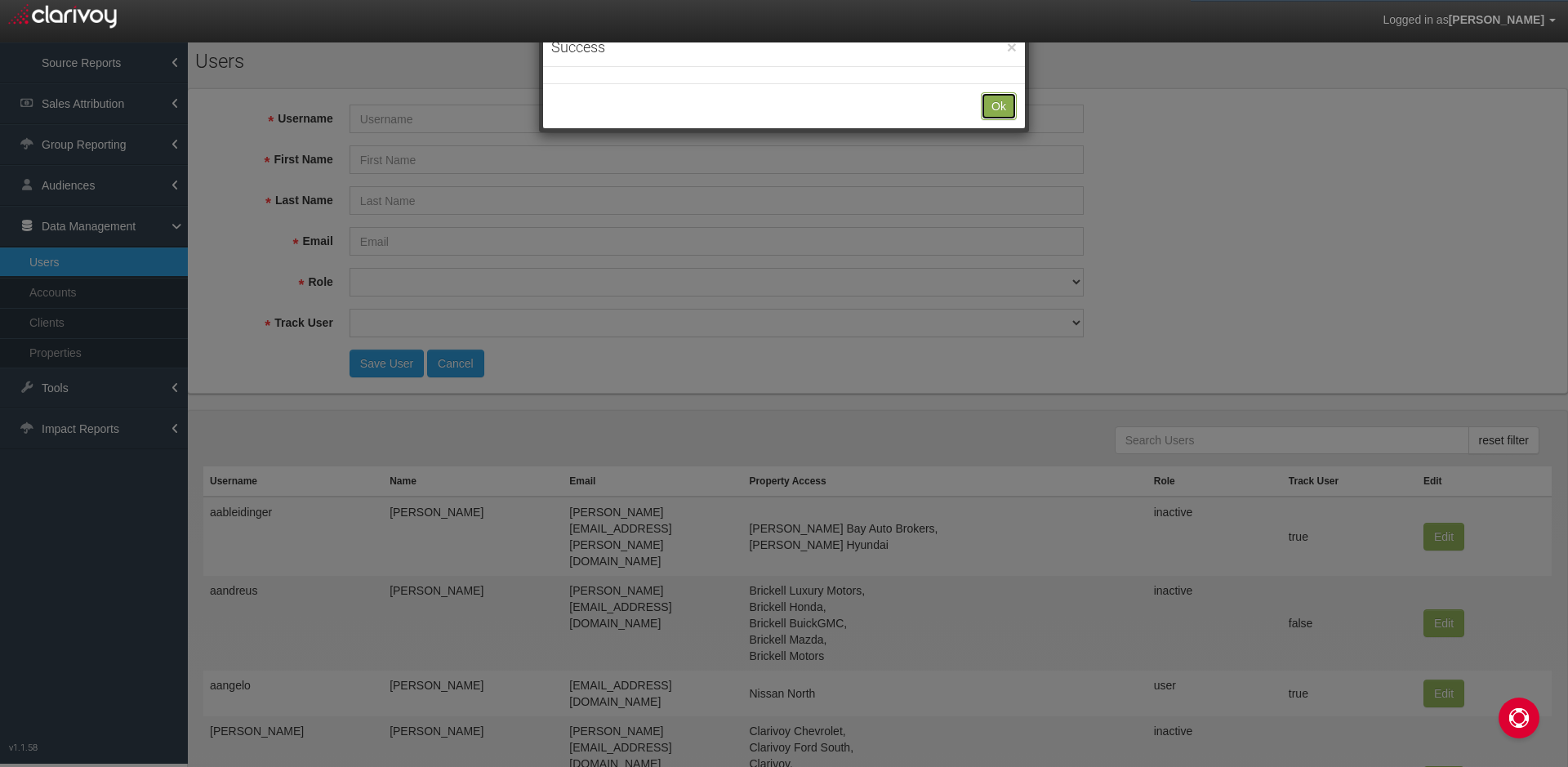
click at [998, 109] on button "Ok" at bounding box center [998, 106] width 36 height 28
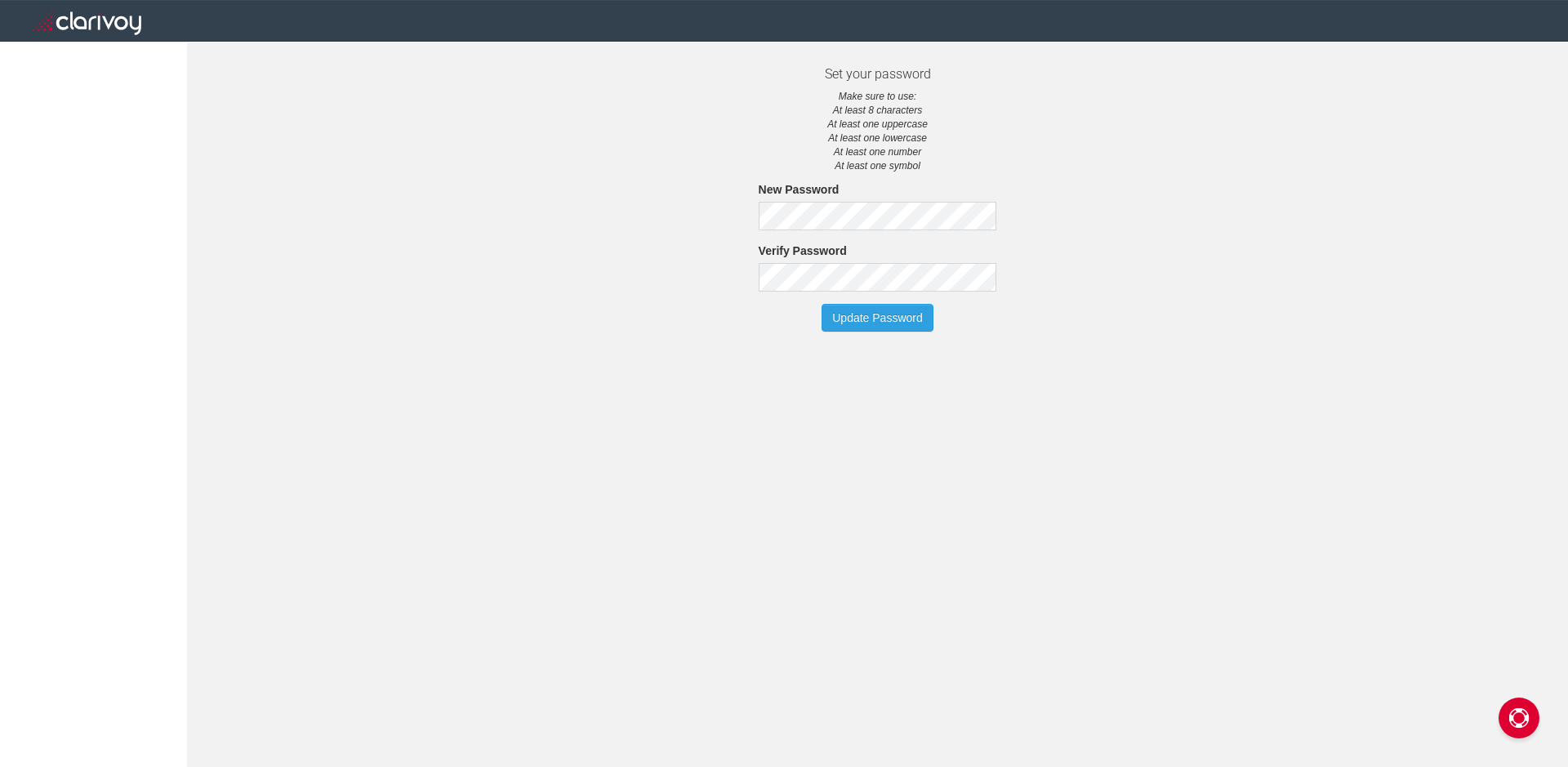
click at [588, 281] on section "Set your password Make sure to use: At least 8 characters At least one uppercas…" at bounding box center [878, 205] width 1381 height 277
drag, startPoint x: 548, startPoint y: 269, endPoint x: 804, endPoint y: 307, distance: 258.8
click at [557, 266] on section "Set your password Make sure to use: At least 8 characters At least one uppercas…" at bounding box center [878, 205] width 1381 height 277
click at [847, 325] on button "Update Password" at bounding box center [877, 317] width 112 height 28
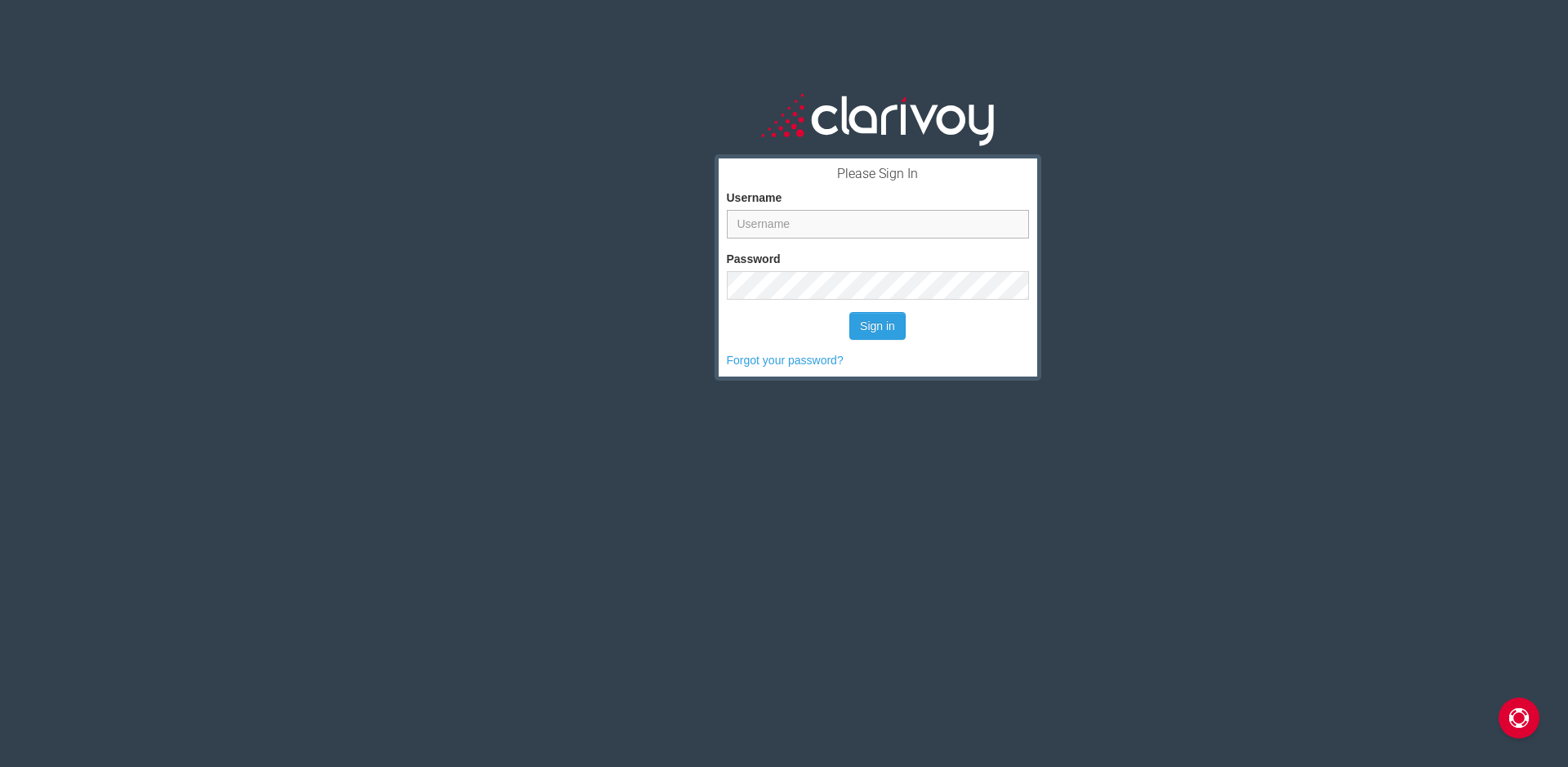
click at [805, 215] on input "Username" at bounding box center [878, 223] width 302 height 28
drag, startPoint x: 496, startPoint y: 211, endPoint x: 708, endPoint y: 188, distance: 213.2
click at [499, 209] on div "Please Sign In Username Password Sign in Forgot your password?" at bounding box center [878, 426] width 1381 height 767
click at [831, 243] on form "Username Password Sign in Forgot your password?" at bounding box center [878, 268] width 302 height 202
click at [837, 228] on input "Username" at bounding box center [878, 223] width 302 height 28
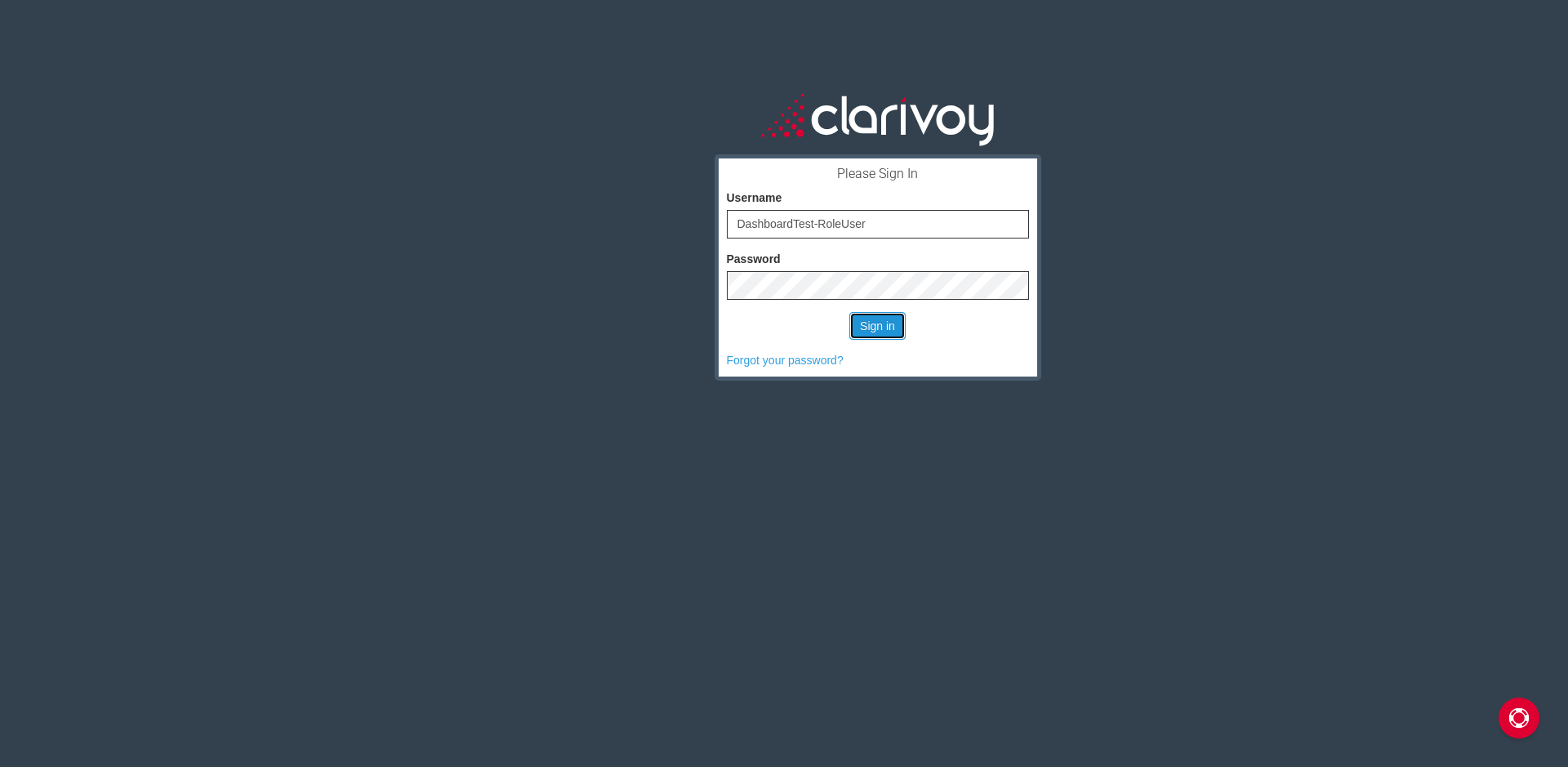
click at [880, 332] on button "Sign in" at bounding box center [878, 325] width 56 height 28
type input "dashboardtest-roleuser"
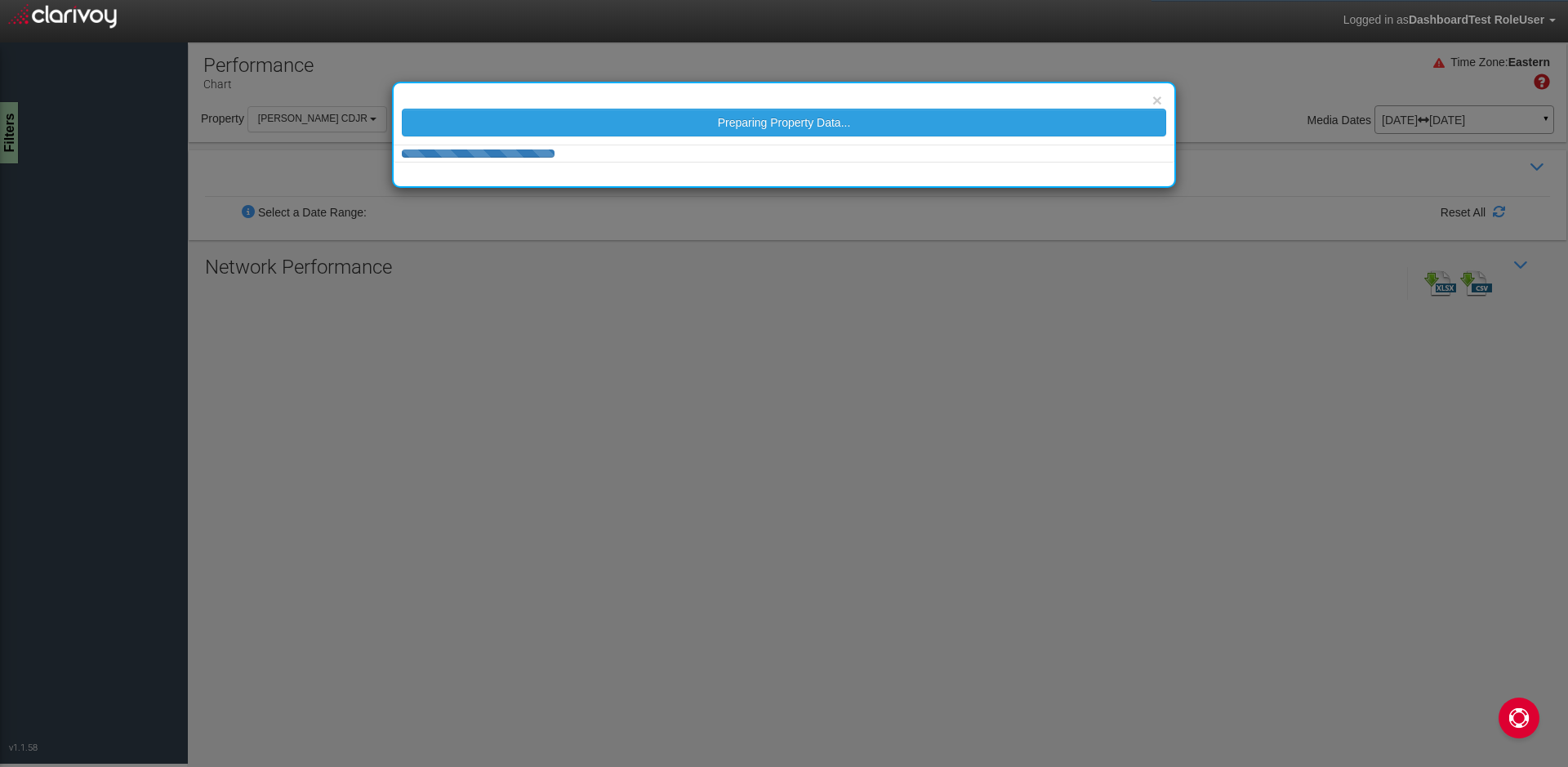
scroll to position [14, 0]
